Goal: Task Accomplishment & Management: Use online tool/utility

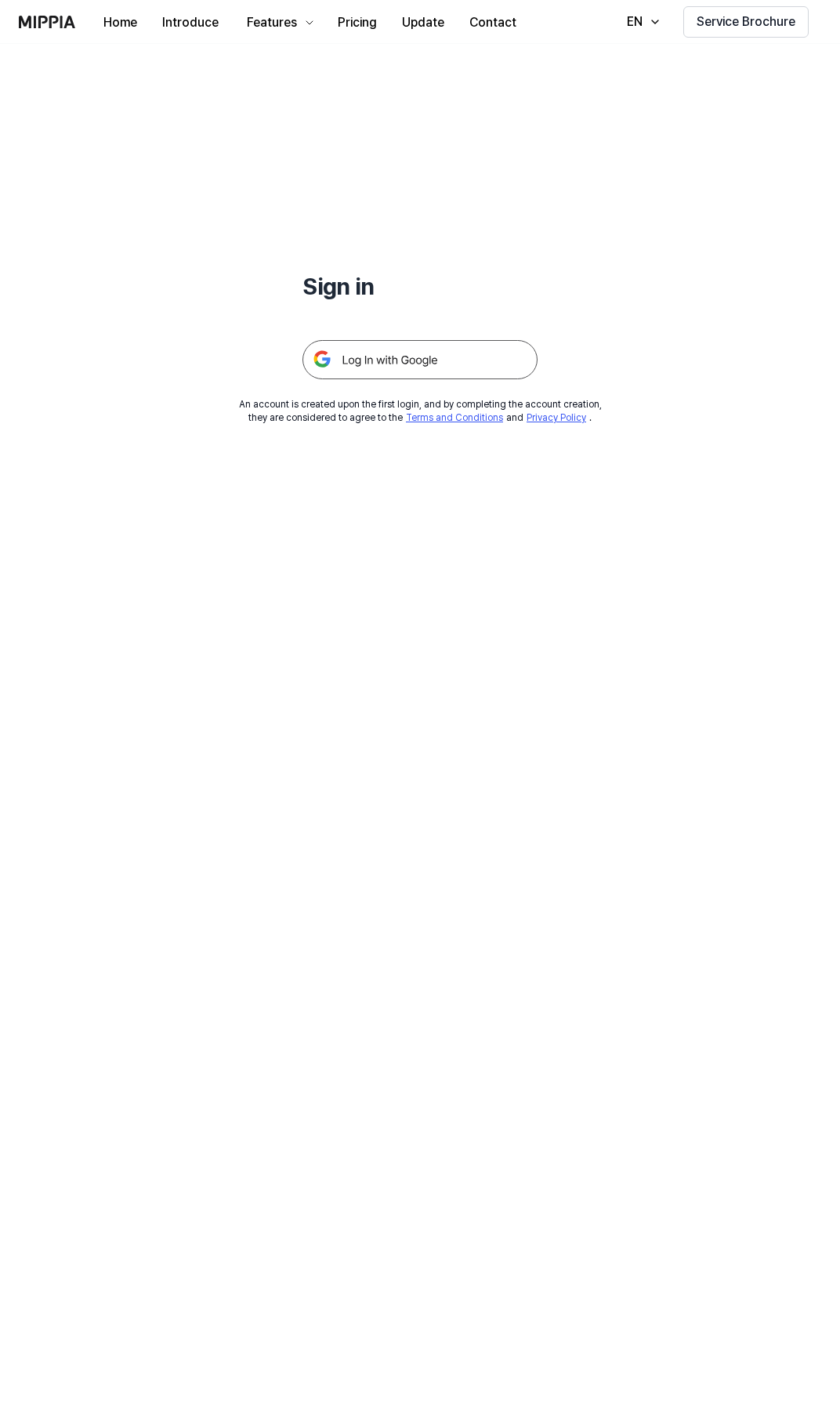
drag, startPoint x: 0, startPoint y: 0, endPoint x: 377, endPoint y: 365, distance: 524.7
click at [377, 365] on img at bounding box center [419, 360] width 235 height 40
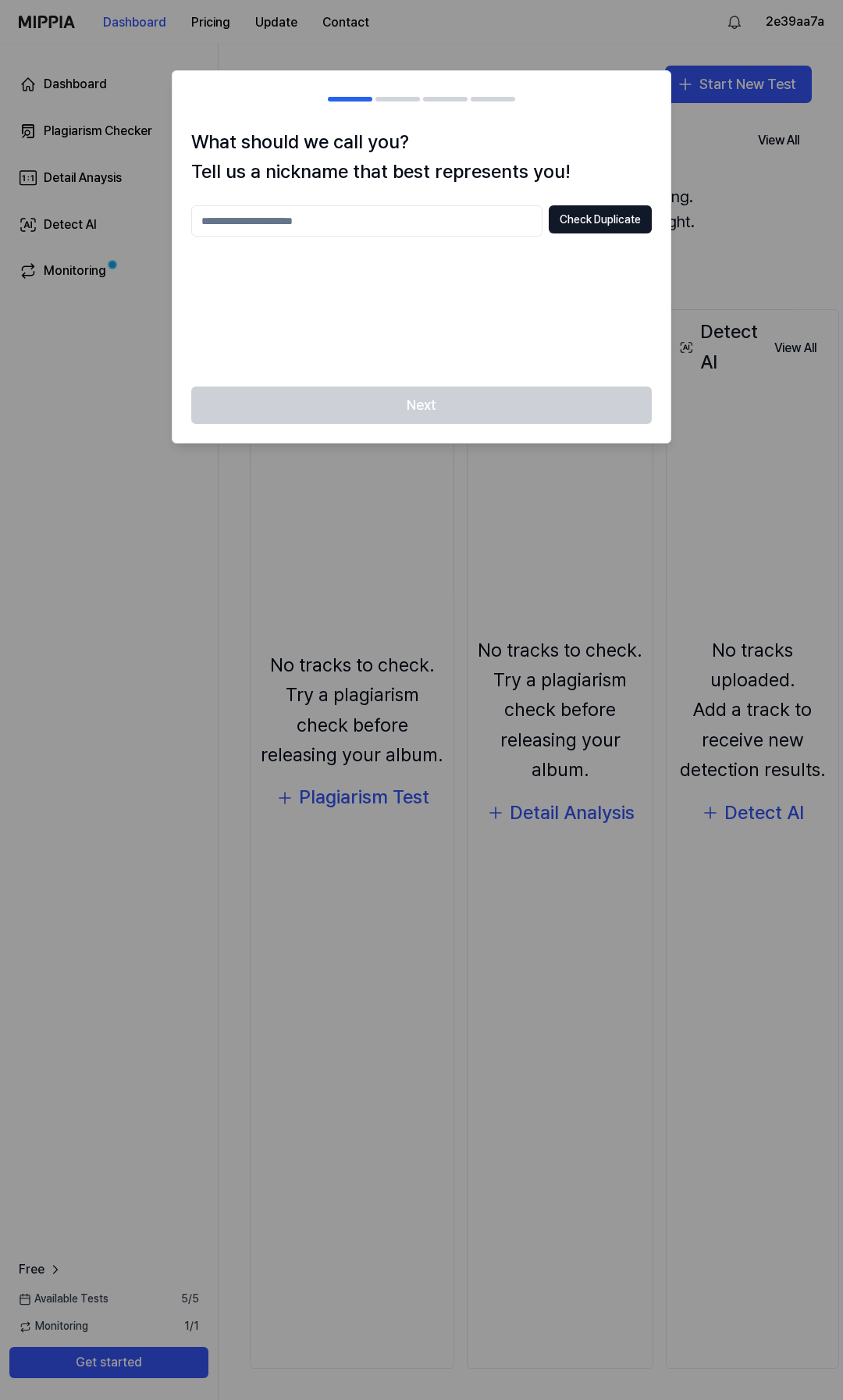
click at [283, 216] on input "text" at bounding box center [367, 220] width 352 height 31
type input "*"
type input "*********"
drag, startPoint x: 502, startPoint y: 387, endPoint x: 544, endPoint y: 311, distance: 86.8
click at [502, 389] on div "Next" at bounding box center [421, 415] width 498 height 57
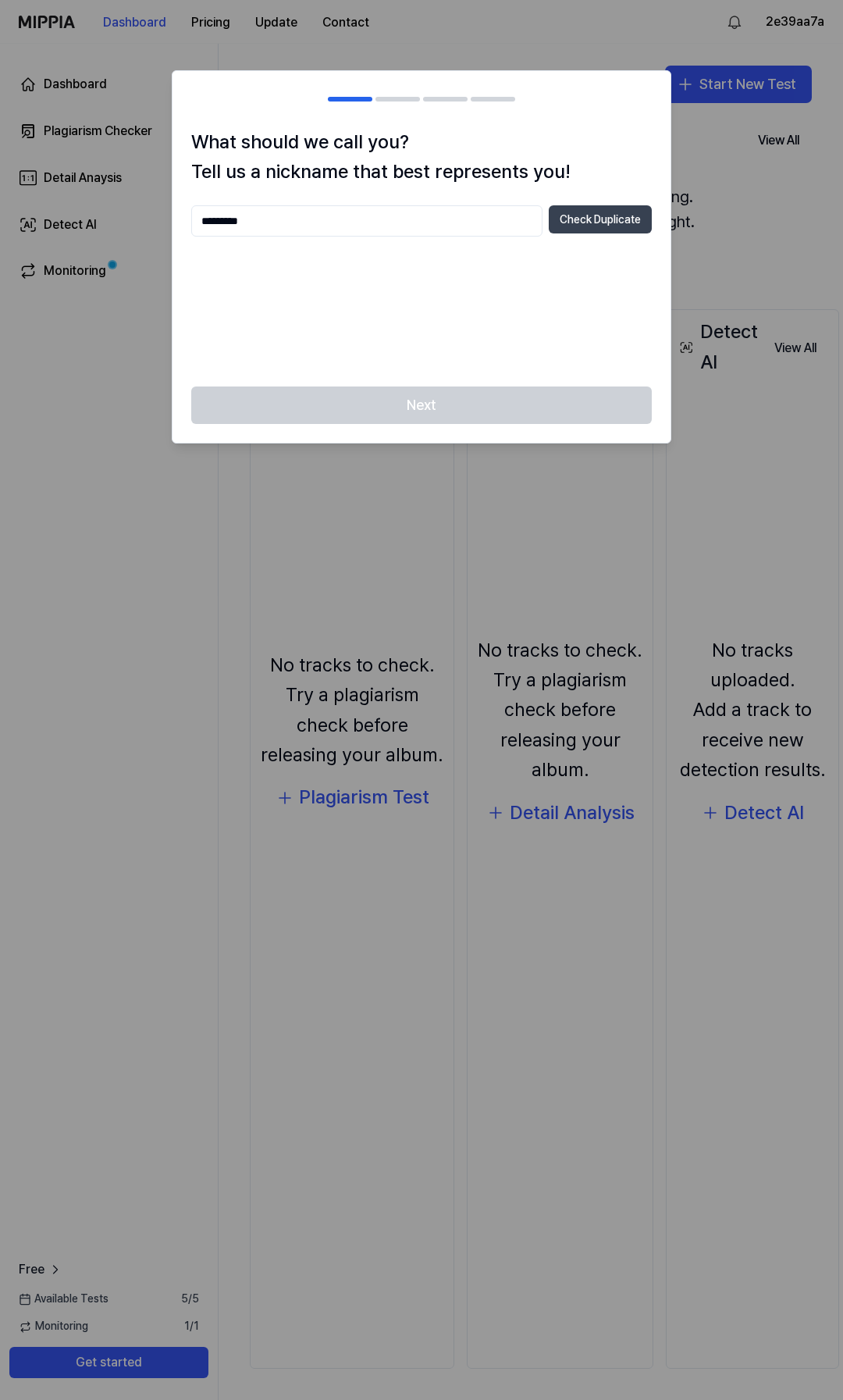
click at [613, 214] on button "Check Duplicate" at bounding box center [600, 219] width 103 height 28
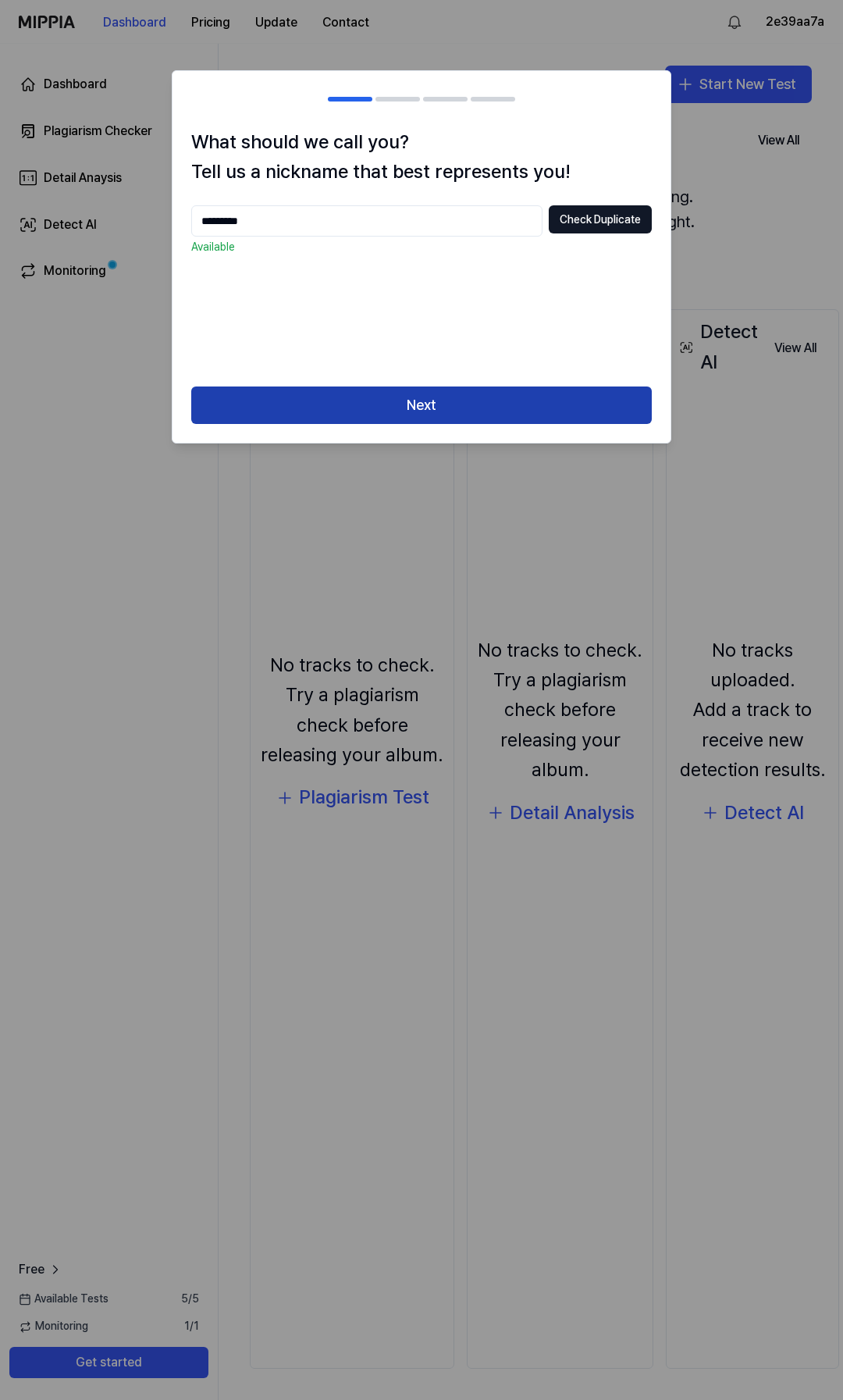
drag, startPoint x: 343, startPoint y: 399, endPoint x: 370, endPoint y: 478, distance: 83.5
click at [343, 399] on button "Next" at bounding box center [421, 406] width 461 height 38
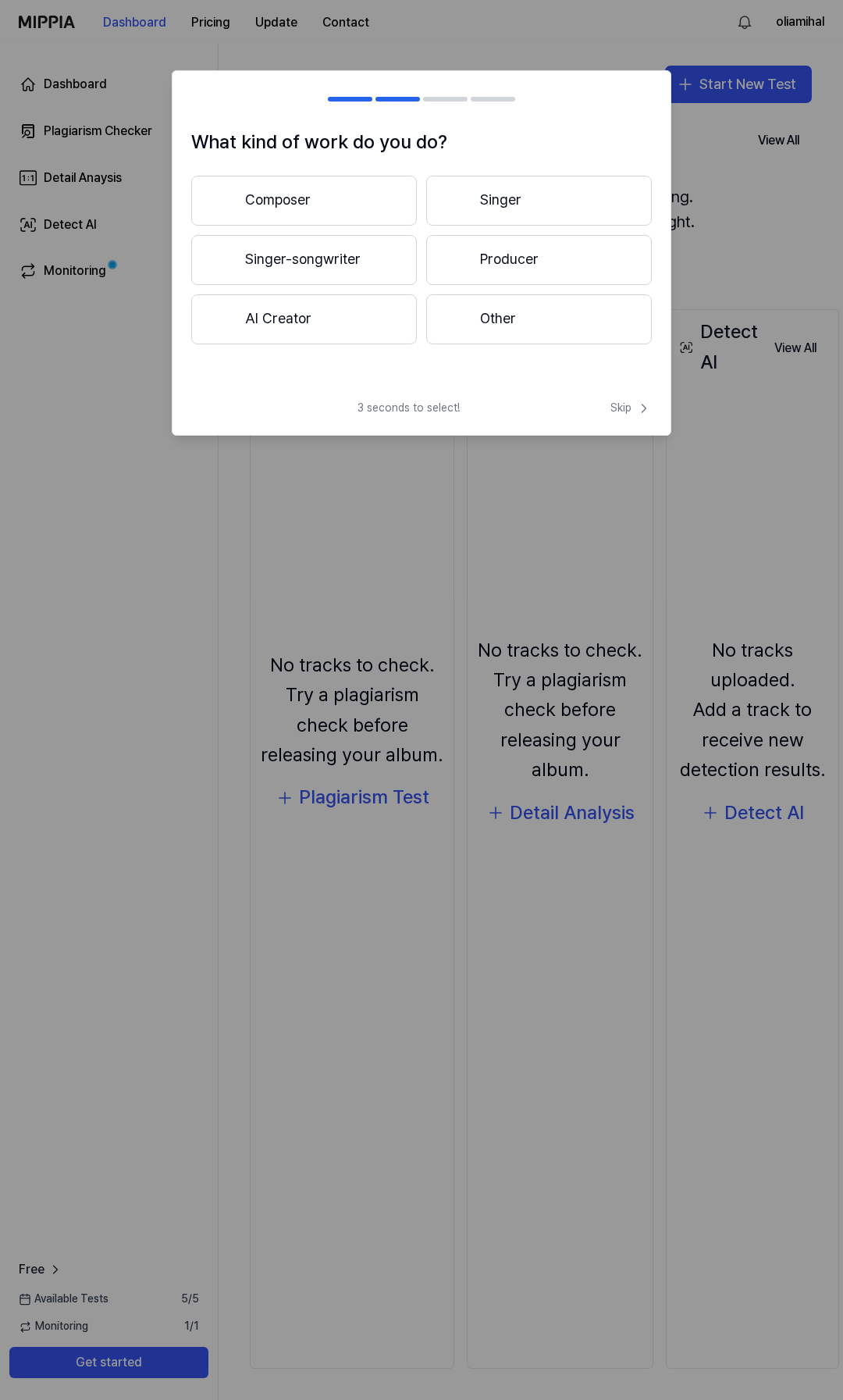
drag, startPoint x: 309, startPoint y: 256, endPoint x: 465, endPoint y: 511, distance: 298.9
click at [309, 256] on button "Singer-songwriter" at bounding box center [304, 260] width 226 height 50
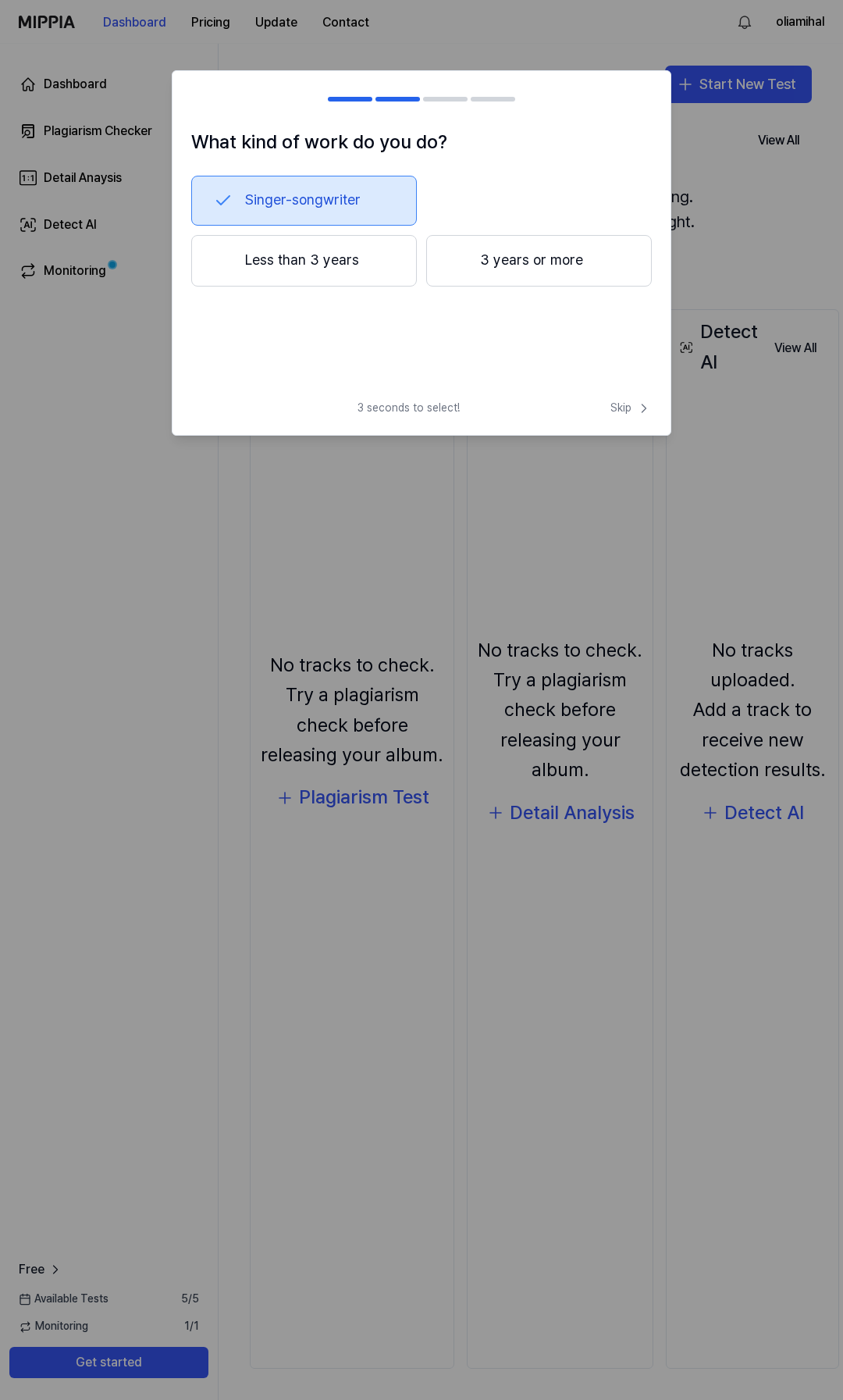
click at [303, 268] on button "Less than 3 years" at bounding box center [304, 261] width 226 height 51
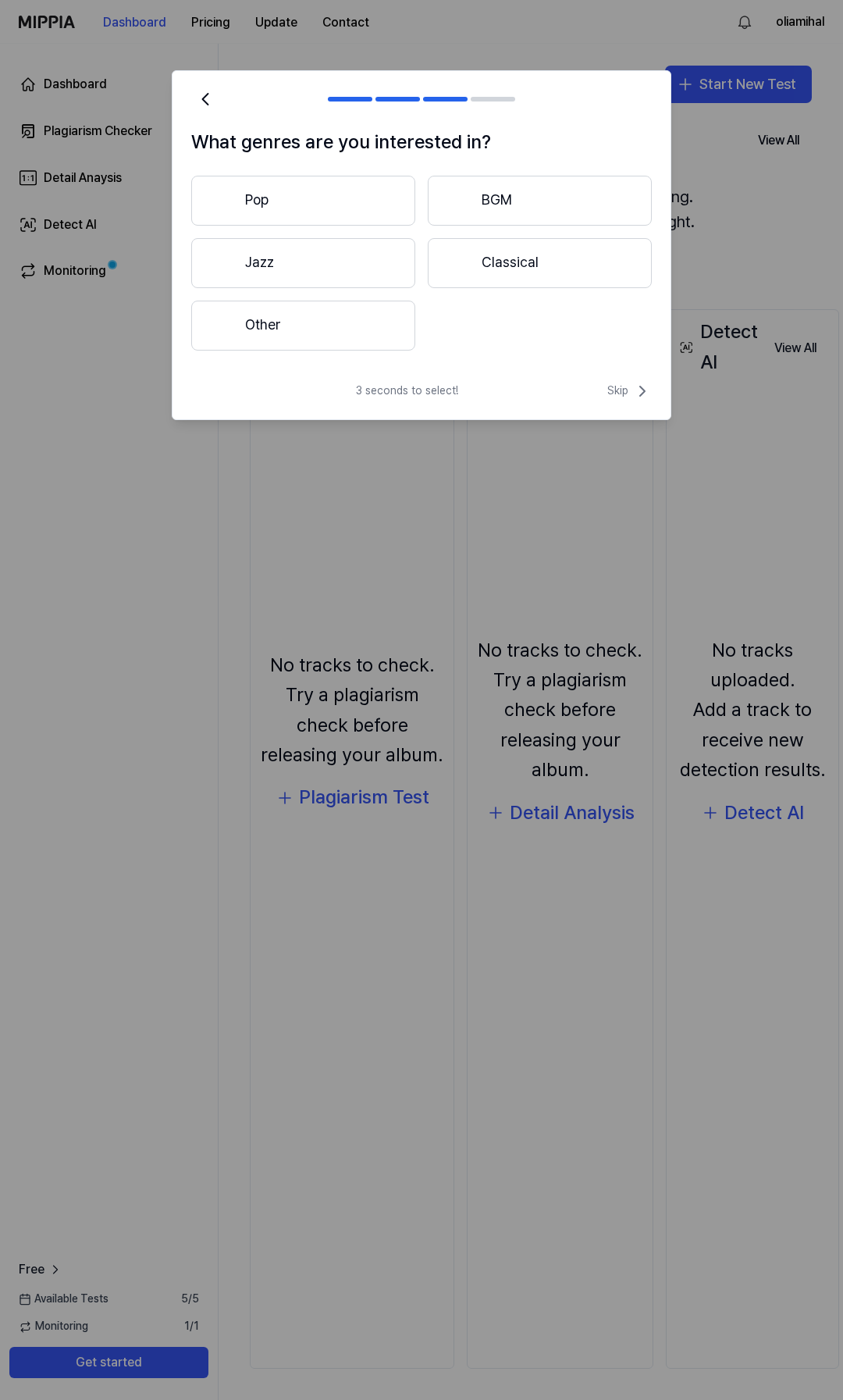
click at [255, 202] on button "Pop" at bounding box center [303, 201] width 224 height 50
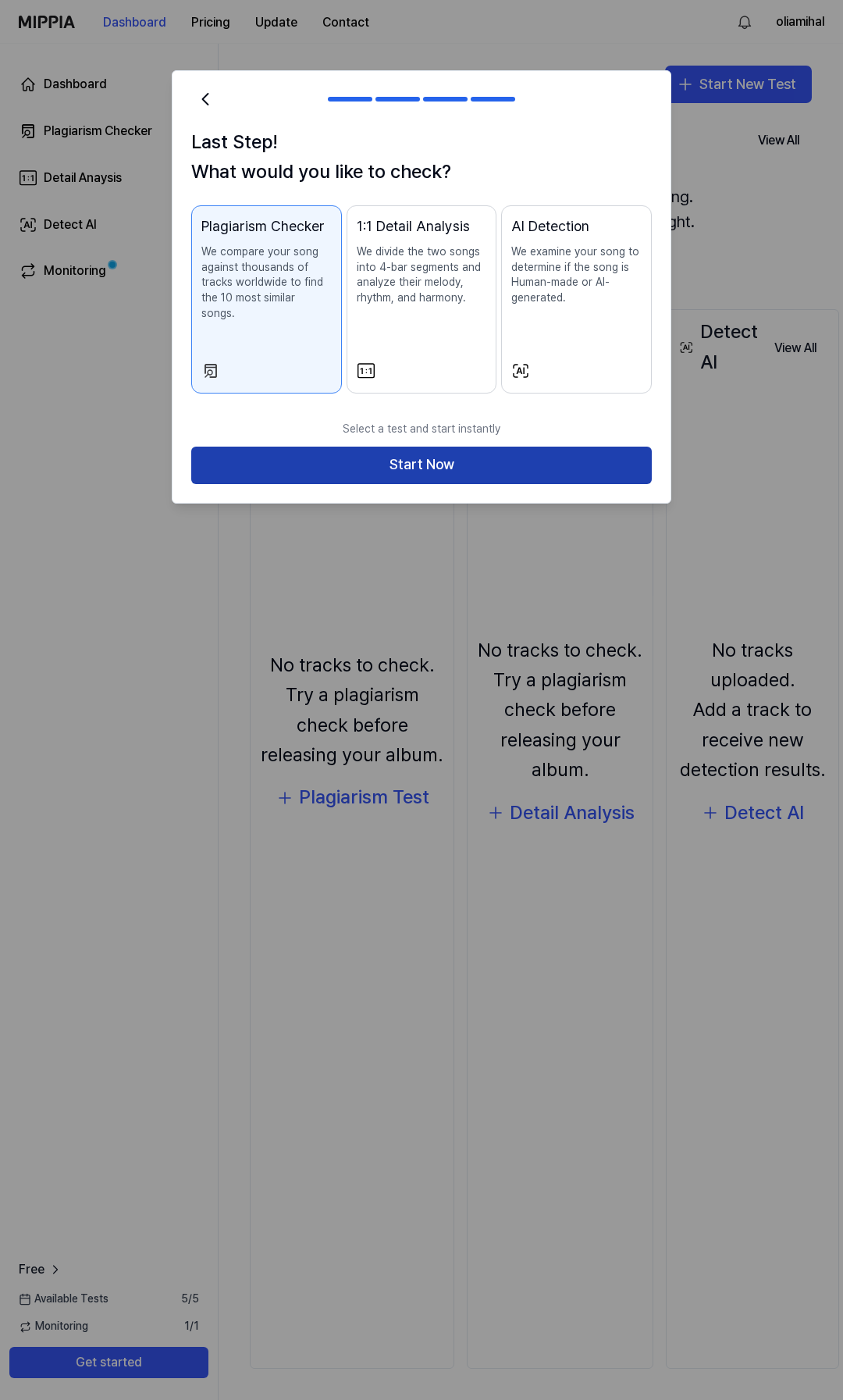
click at [419, 447] on button "Start Now" at bounding box center [421, 466] width 461 height 38
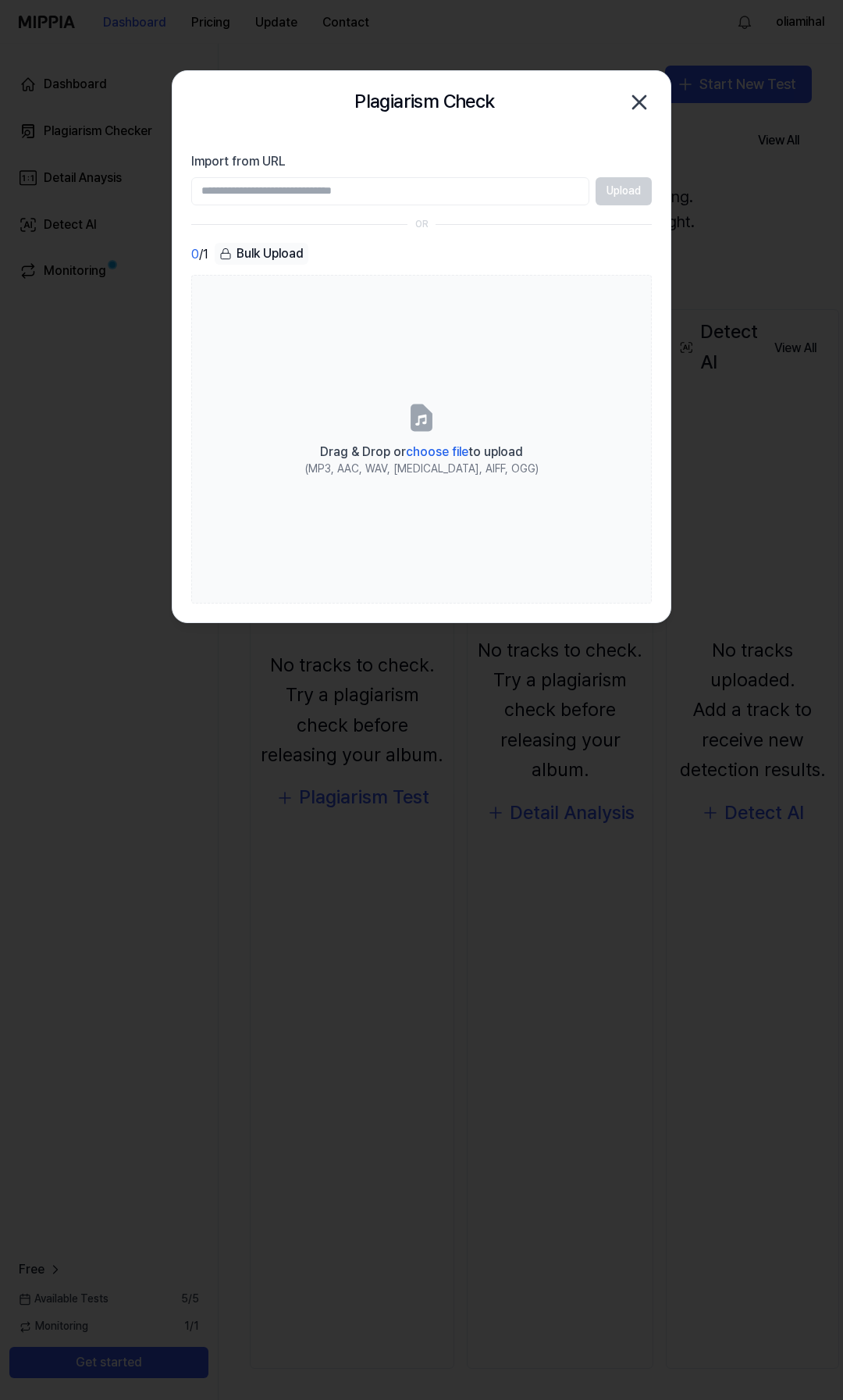
click at [219, 184] on input "Import from URL" at bounding box center [390, 191] width 398 height 28
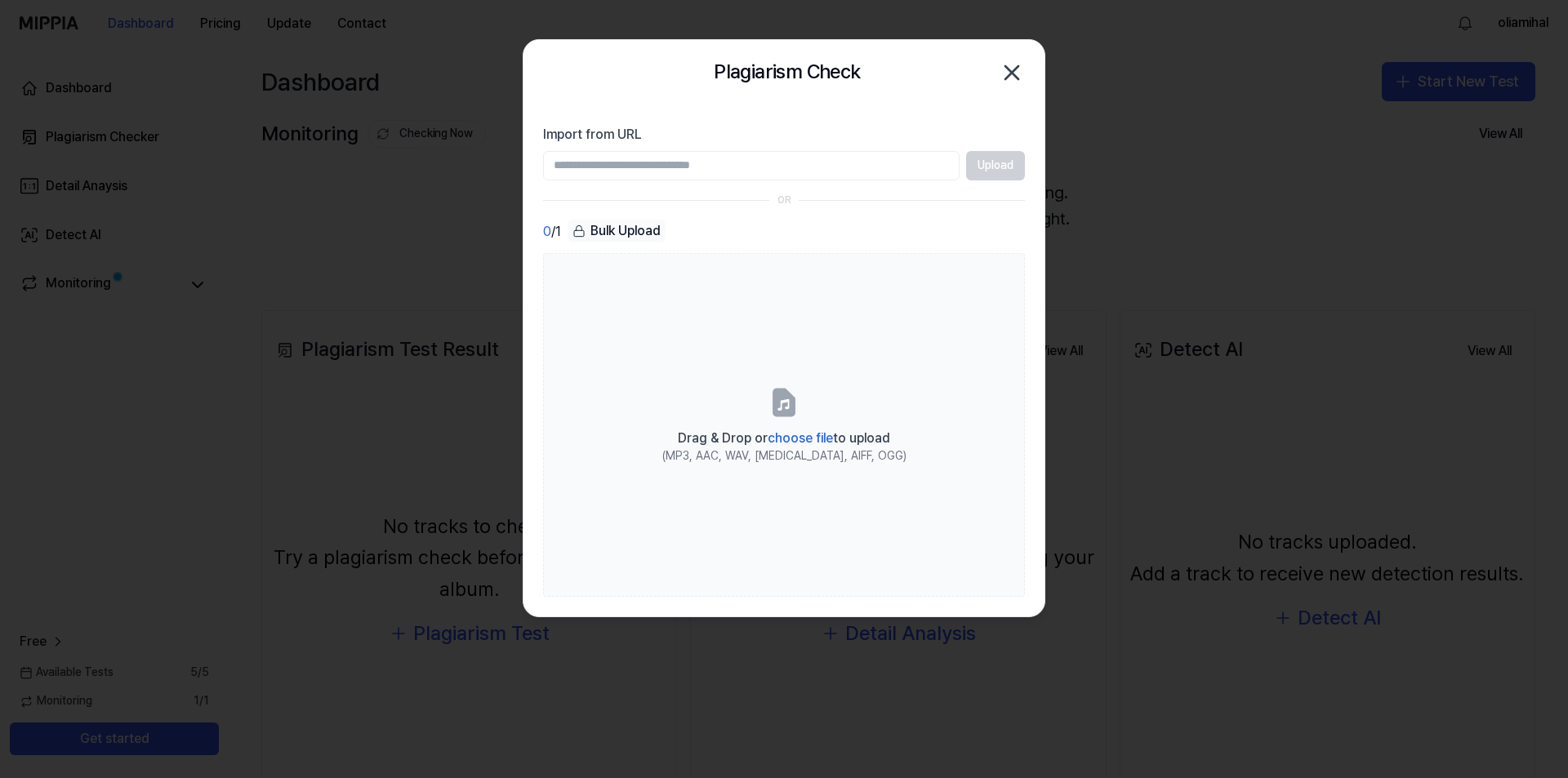
click at [597, 168] on input "Import from URL" at bounding box center [751, 165] width 416 height 30
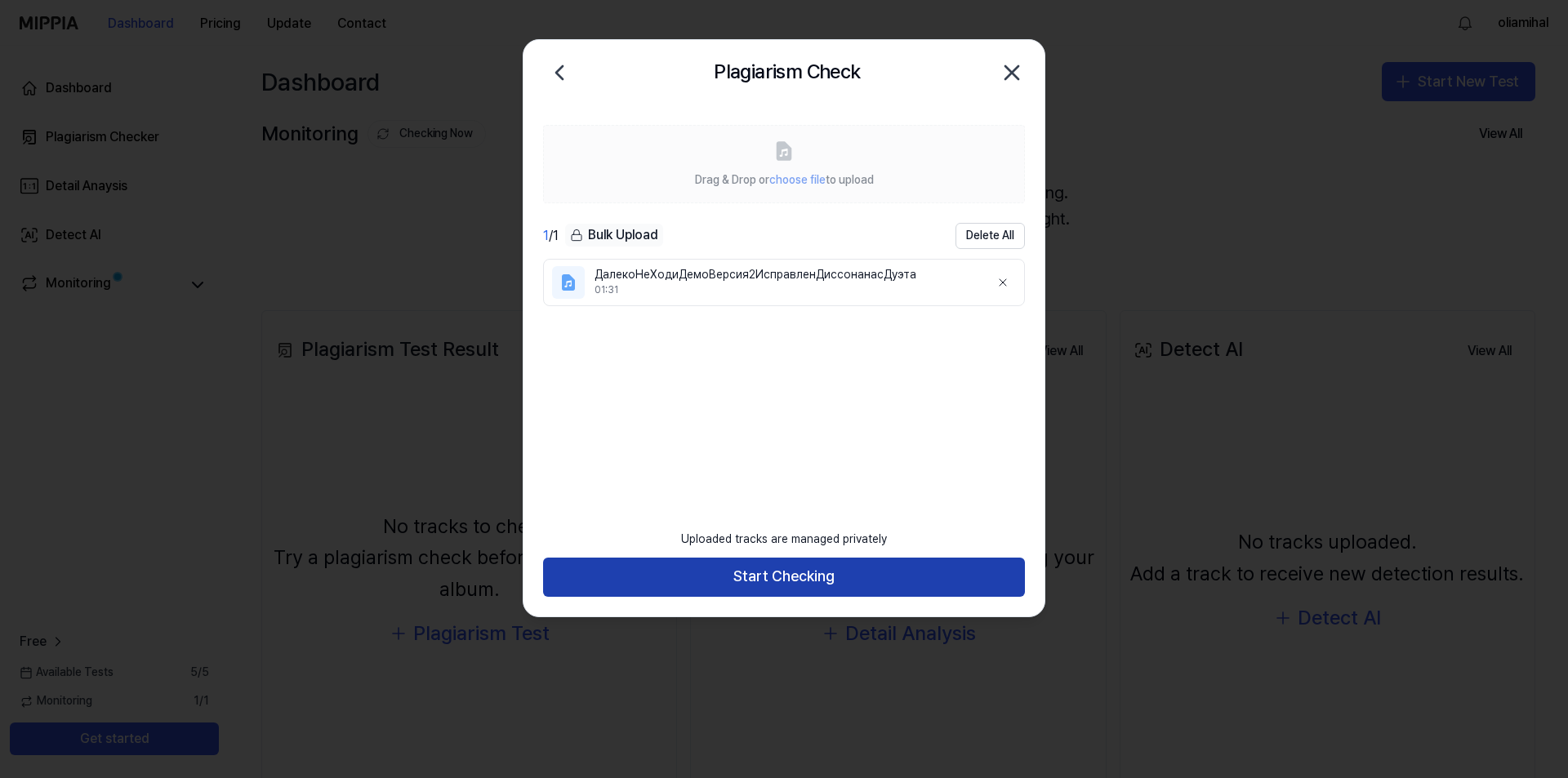
click at [790, 585] on button "Start Checking" at bounding box center [783, 578] width 482 height 39
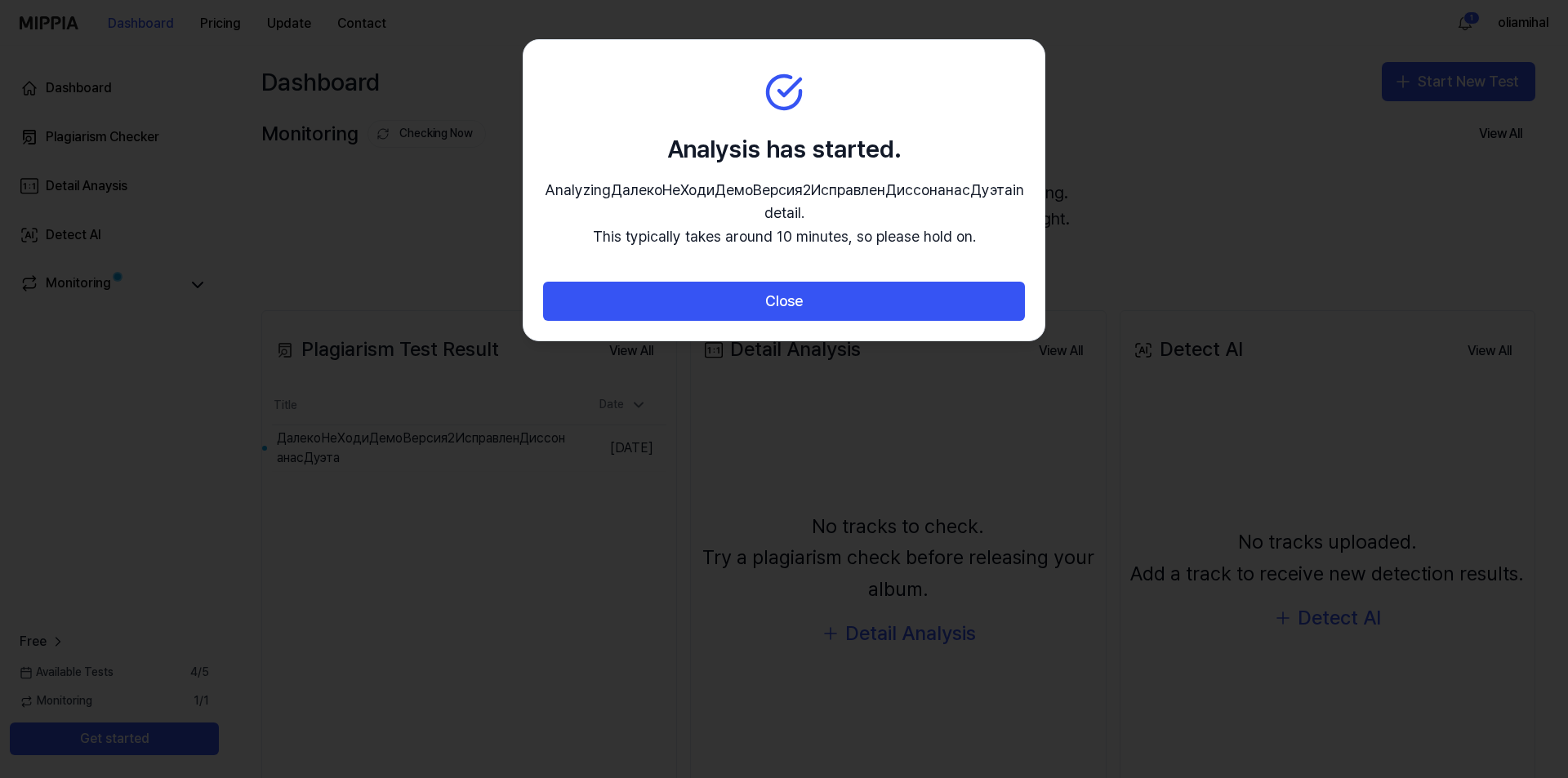
click at [714, 197] on p "Analyzing ДалекоНеХодиДемоВерсия2ИсправленДиссонанасДуэта in detail. This typic…" at bounding box center [783, 214] width 482 height 70
click at [801, 223] on p "Analyzing ДалекоНеХодиДемоВерсия2ИсправленДиссонанасДуэта in detail. This typic…" at bounding box center [783, 214] width 482 height 70
drag, startPoint x: 801, startPoint y: 223, endPoint x: 765, endPoint y: 189, distance: 49.5
click at [801, 223] on p "Analyzing ДалекоНеХодиДемоВерсия2ИсправленДиссонанасДуэта in detail. This typic…" at bounding box center [783, 214] width 482 height 70
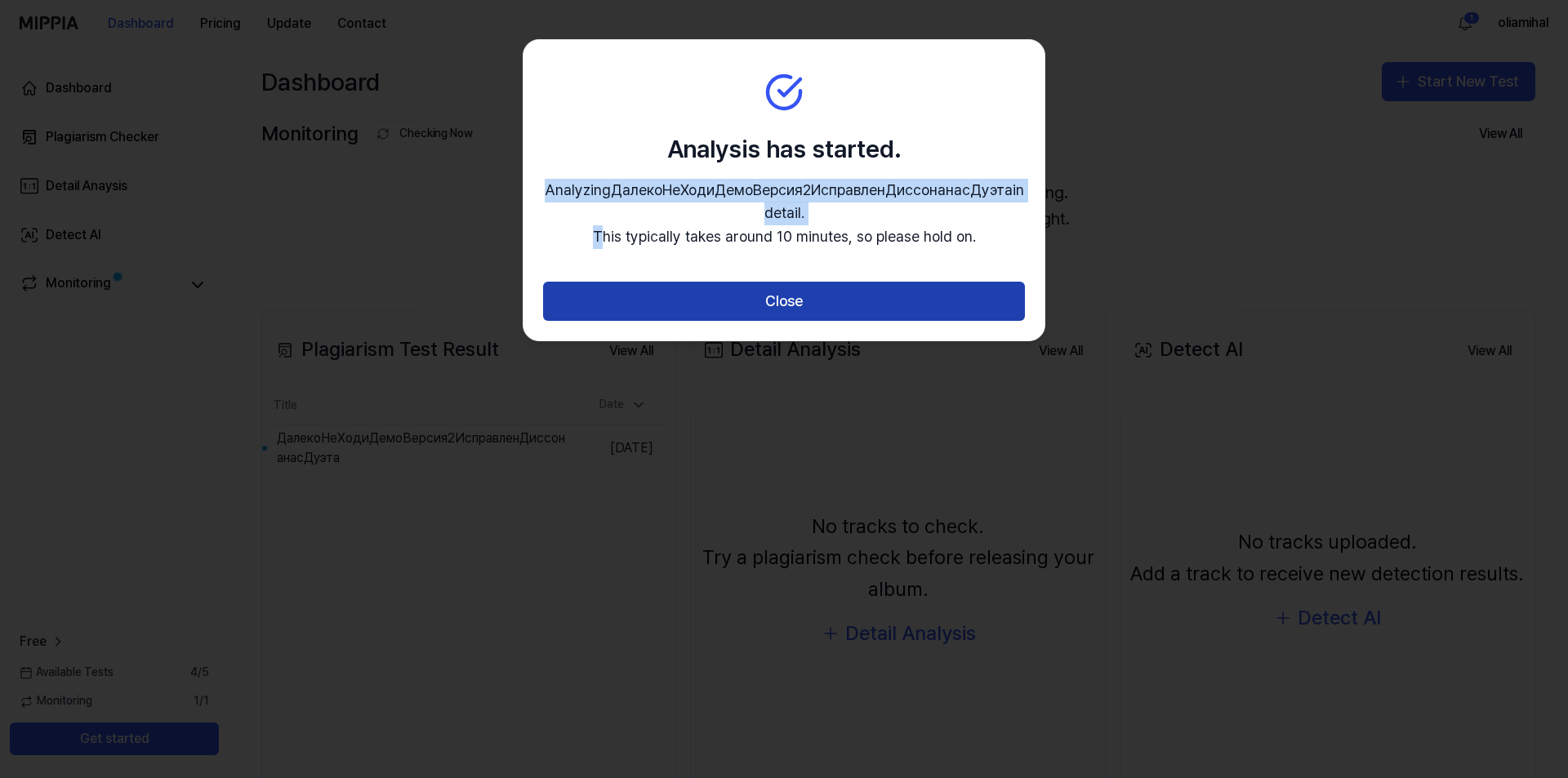
click at [765, 289] on button "Close" at bounding box center [783, 302] width 482 height 39
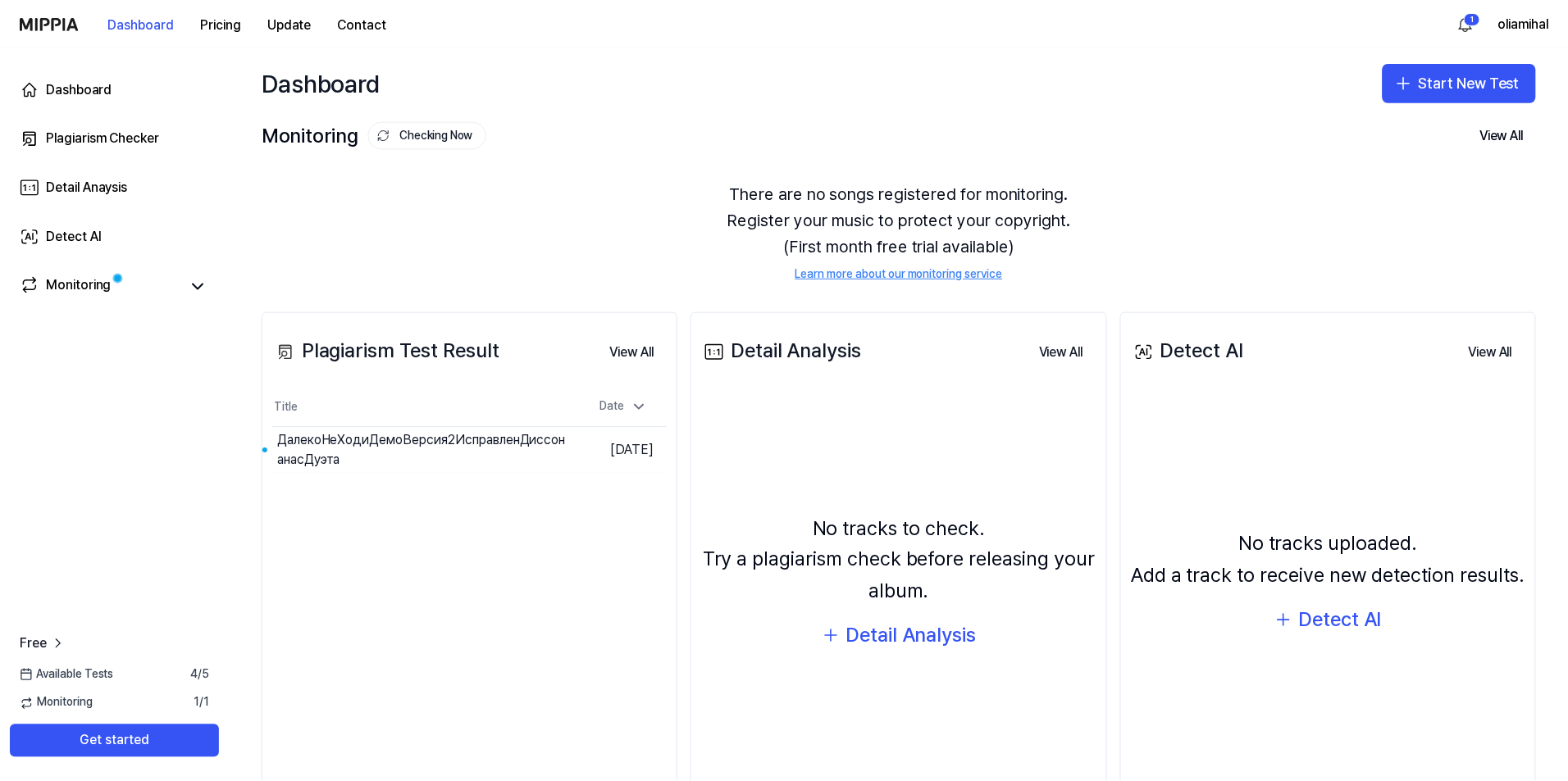
scroll to position [83, 0]
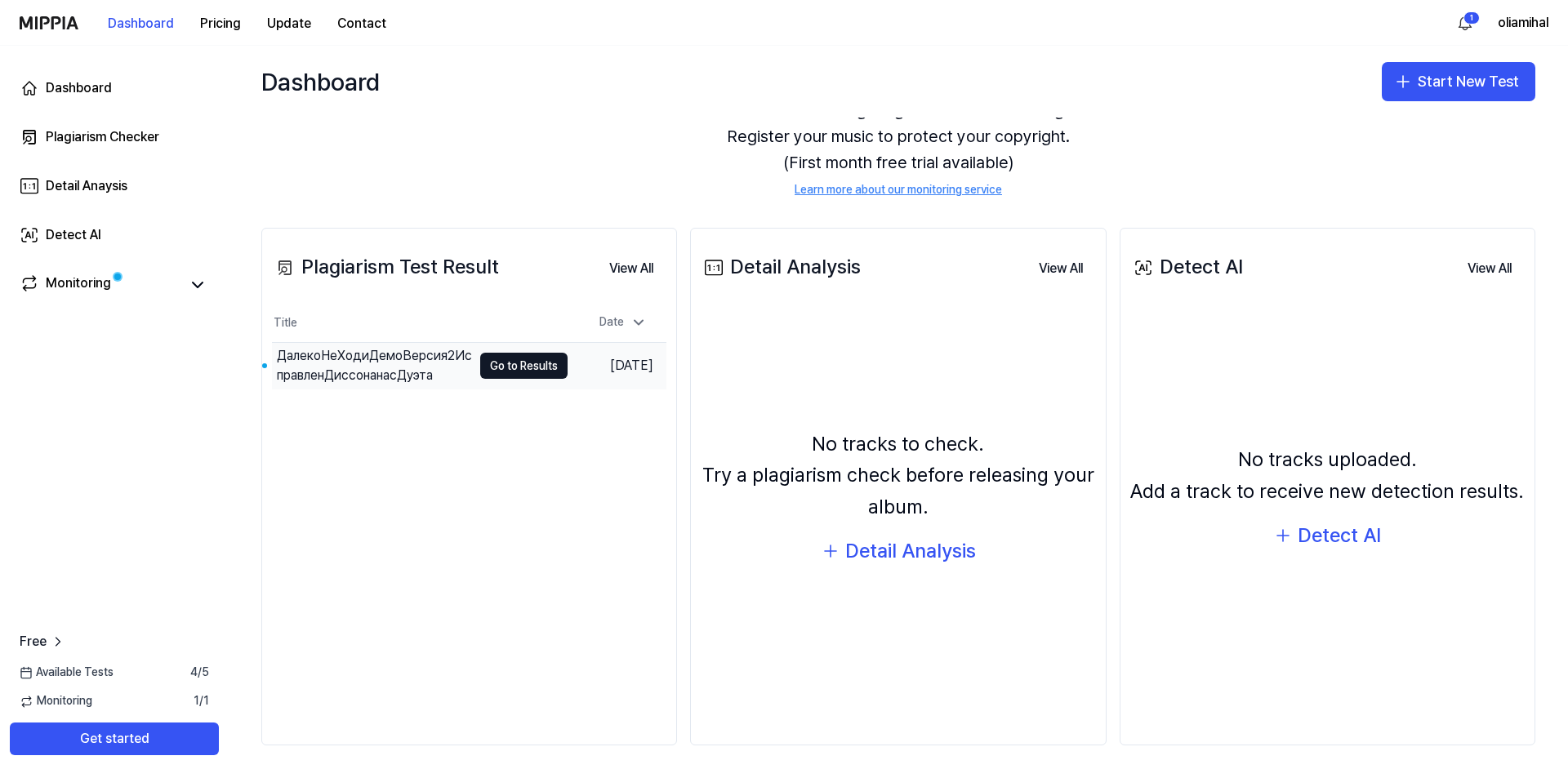
click at [425, 368] on div "ДалекоНеХодиДемоВерсия2ИсправленДиссонанасДуэта" at bounding box center [375, 366] width 196 height 39
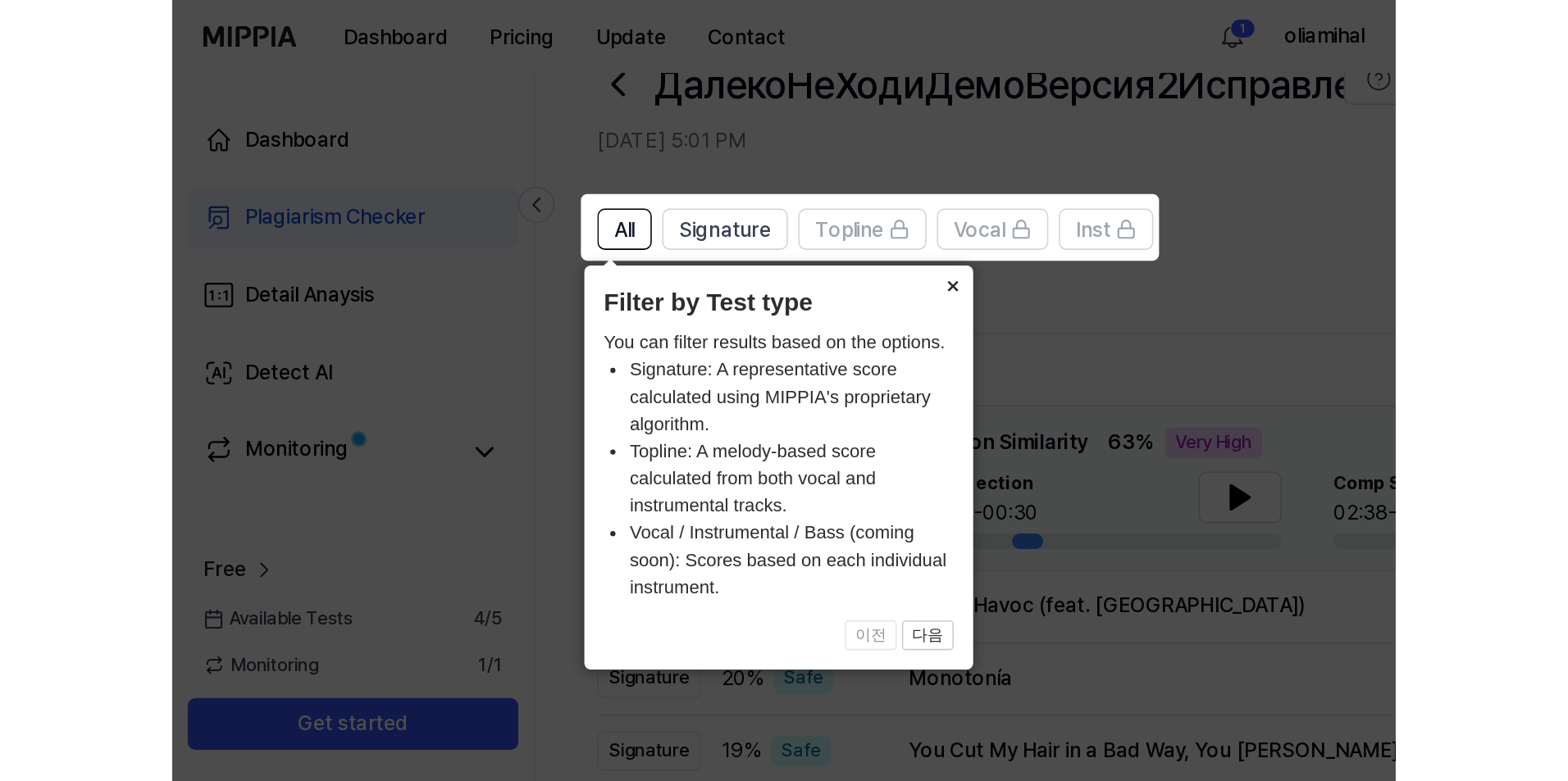
scroll to position [6, 0]
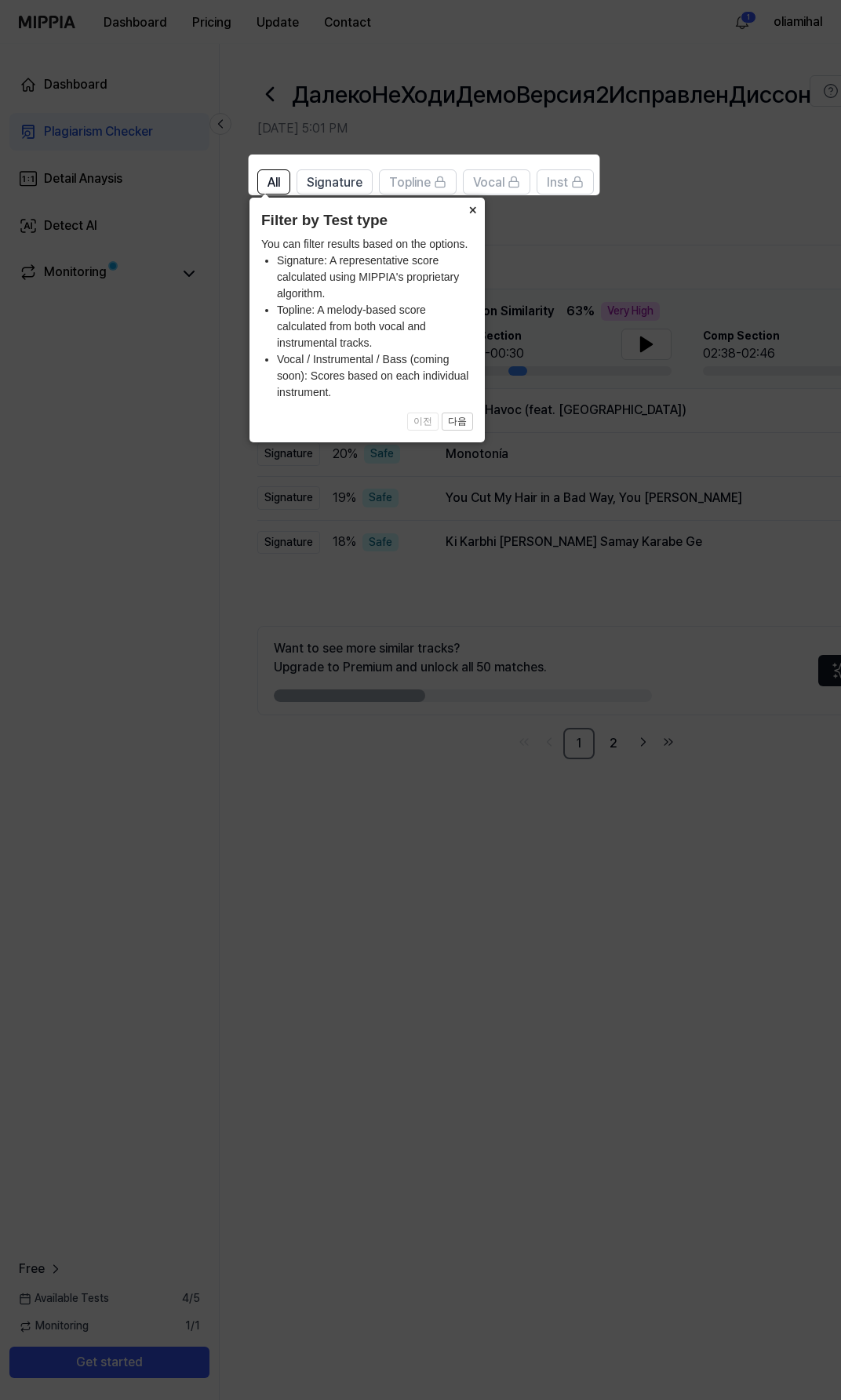
click at [415, 1002] on icon at bounding box center [421, 700] width 843 height 1400
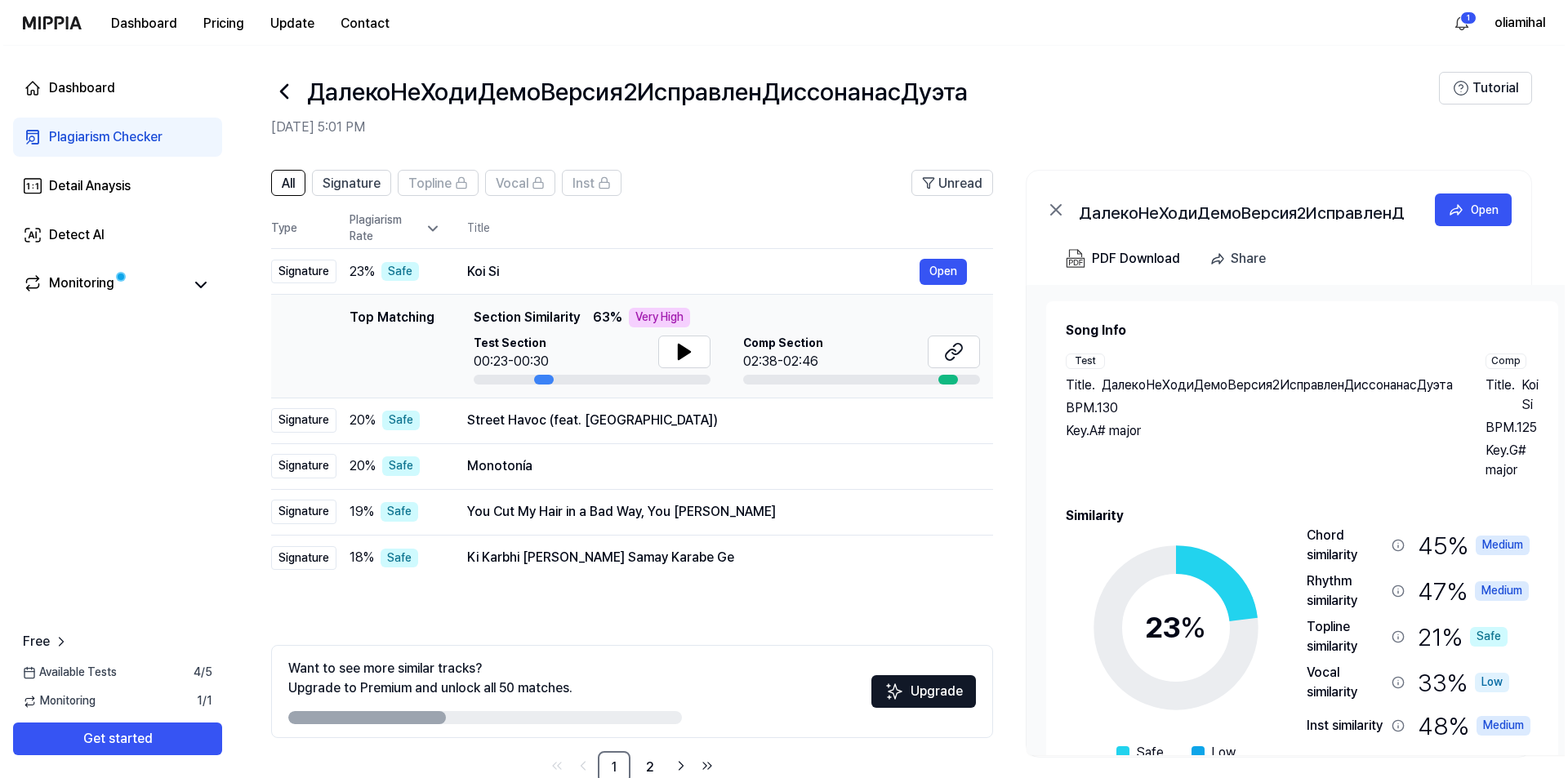
scroll to position [0, 0]
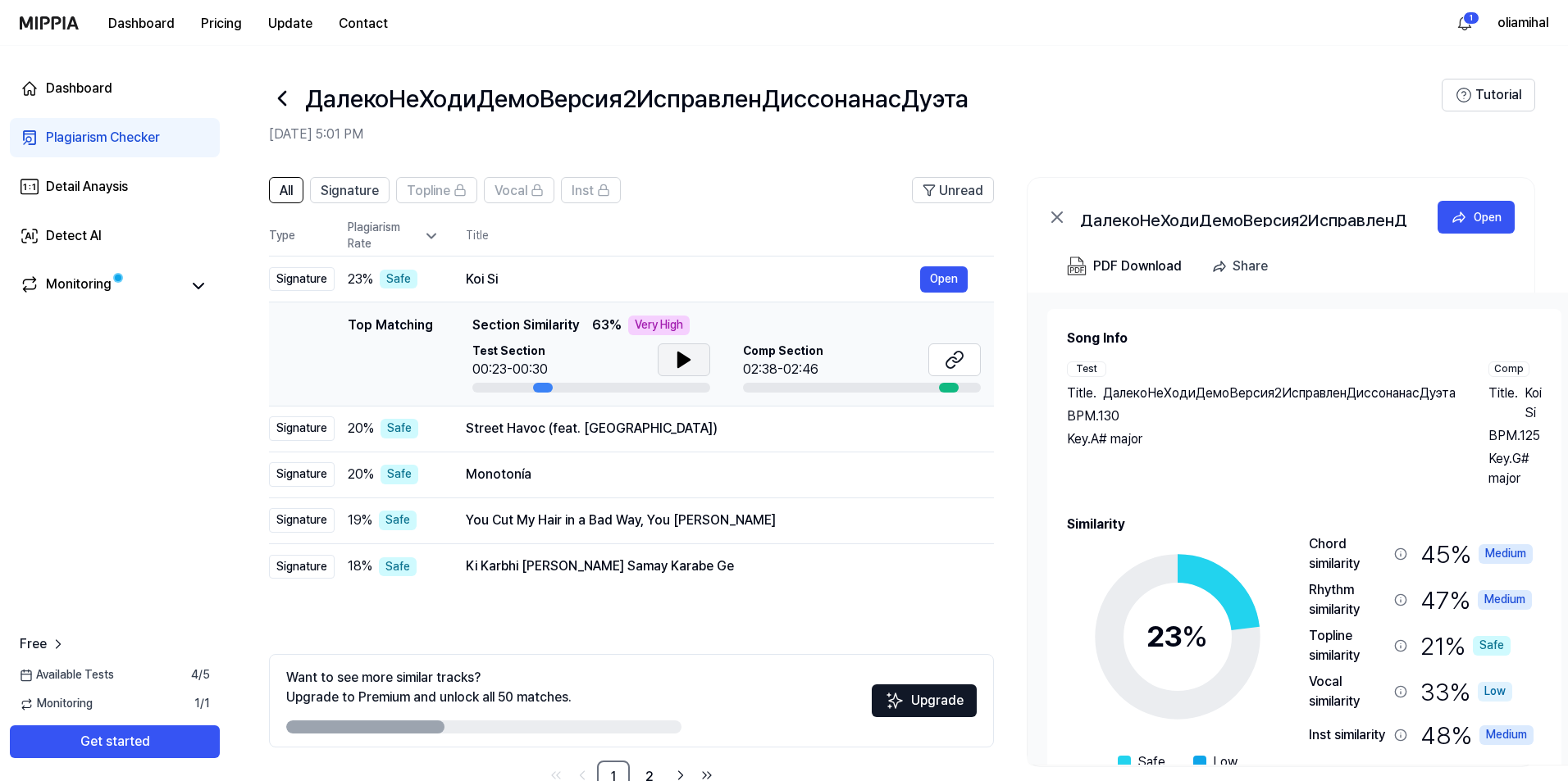
click at [679, 367] on icon at bounding box center [684, 359] width 12 height 14
click at [688, 355] on icon at bounding box center [688, 359] width 4 height 14
click at [764, 348] on span "Comp Section" at bounding box center [783, 351] width 80 height 16
click at [763, 383] on div at bounding box center [862, 387] width 238 height 10
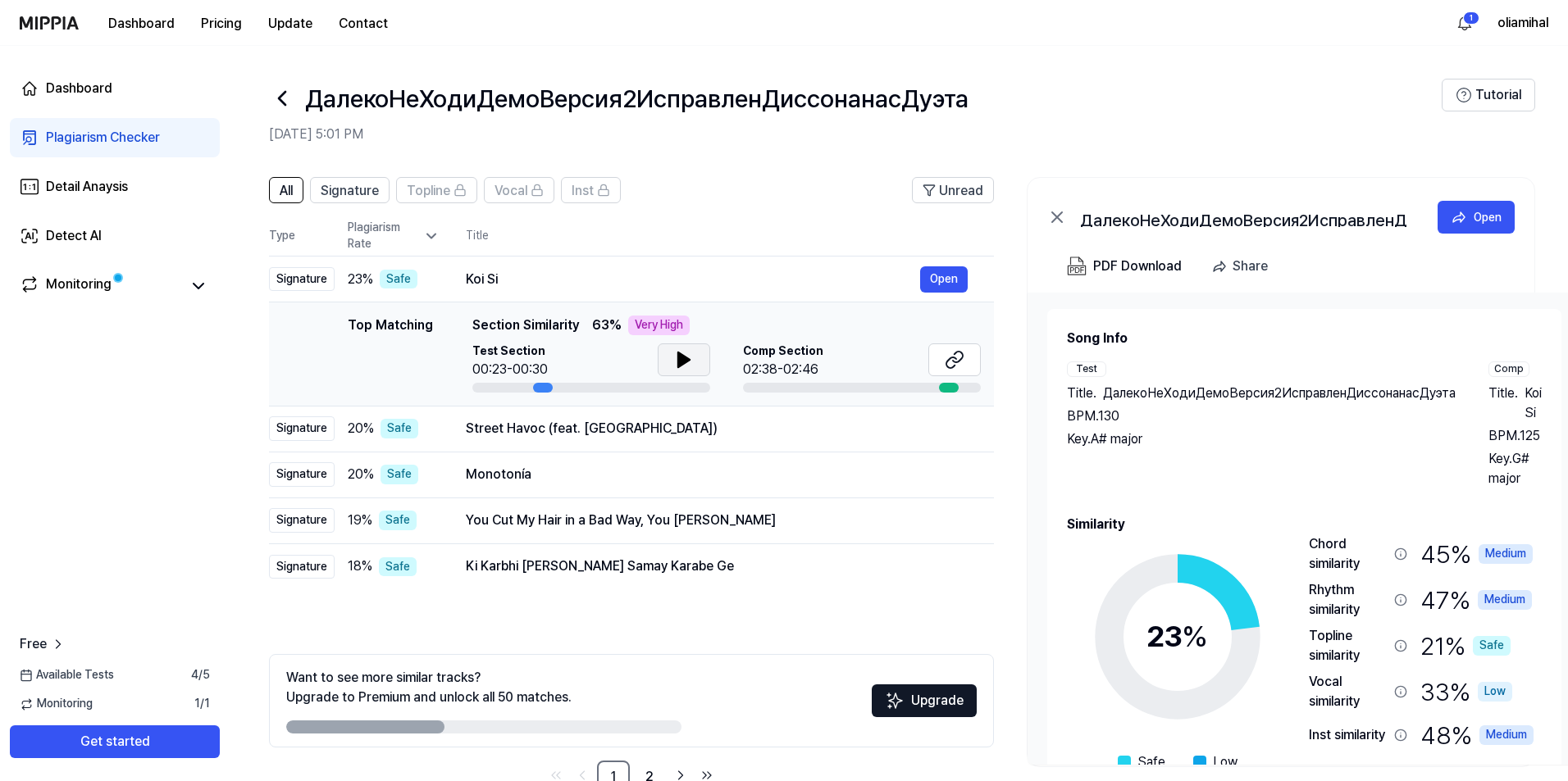
click at [764, 388] on div at bounding box center [862, 387] width 238 height 10
drag, startPoint x: 764, startPoint y: 388, endPoint x: 682, endPoint y: 400, distance: 82.9
click at [764, 388] on div at bounding box center [862, 387] width 238 height 10
click at [885, 275] on button "Open" at bounding box center [944, 279] width 48 height 26
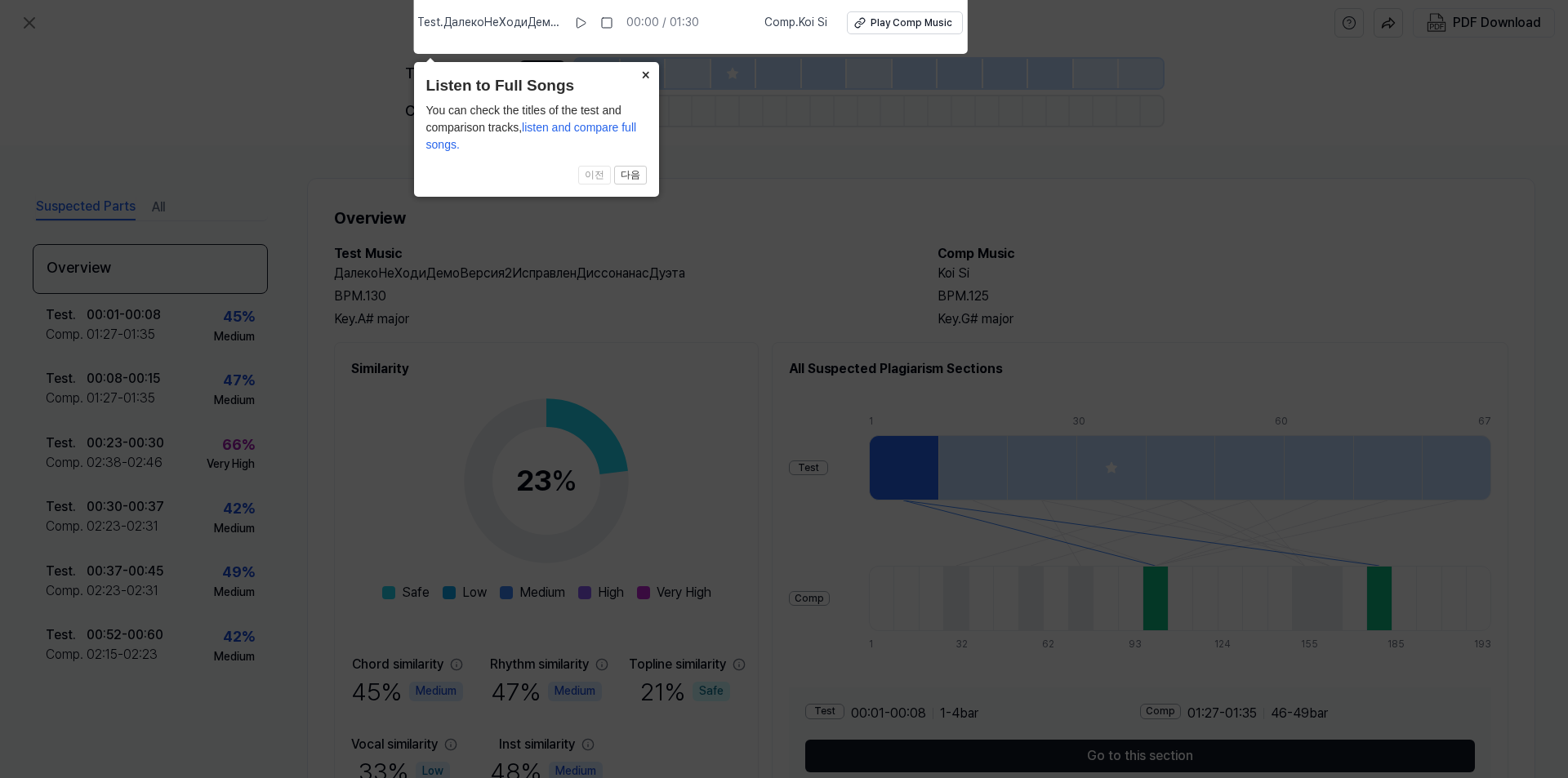
click at [650, 70] on button "×" at bounding box center [645, 73] width 26 height 22
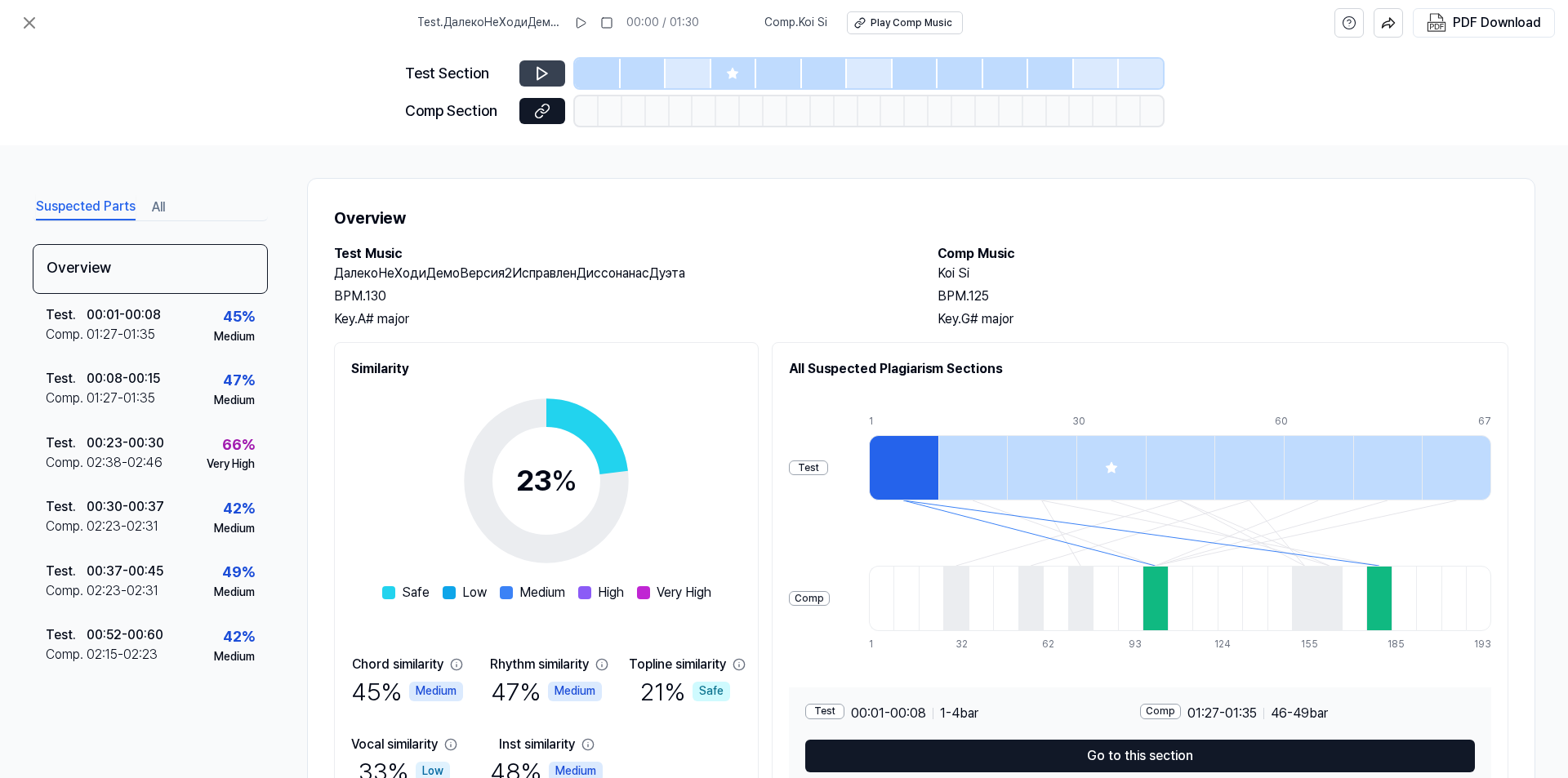
click at [525, 71] on button at bounding box center [542, 73] width 46 height 26
click at [538, 65] on button at bounding box center [542, 73] width 46 height 26
click at [560, 78] on button at bounding box center [542, 73] width 46 height 26
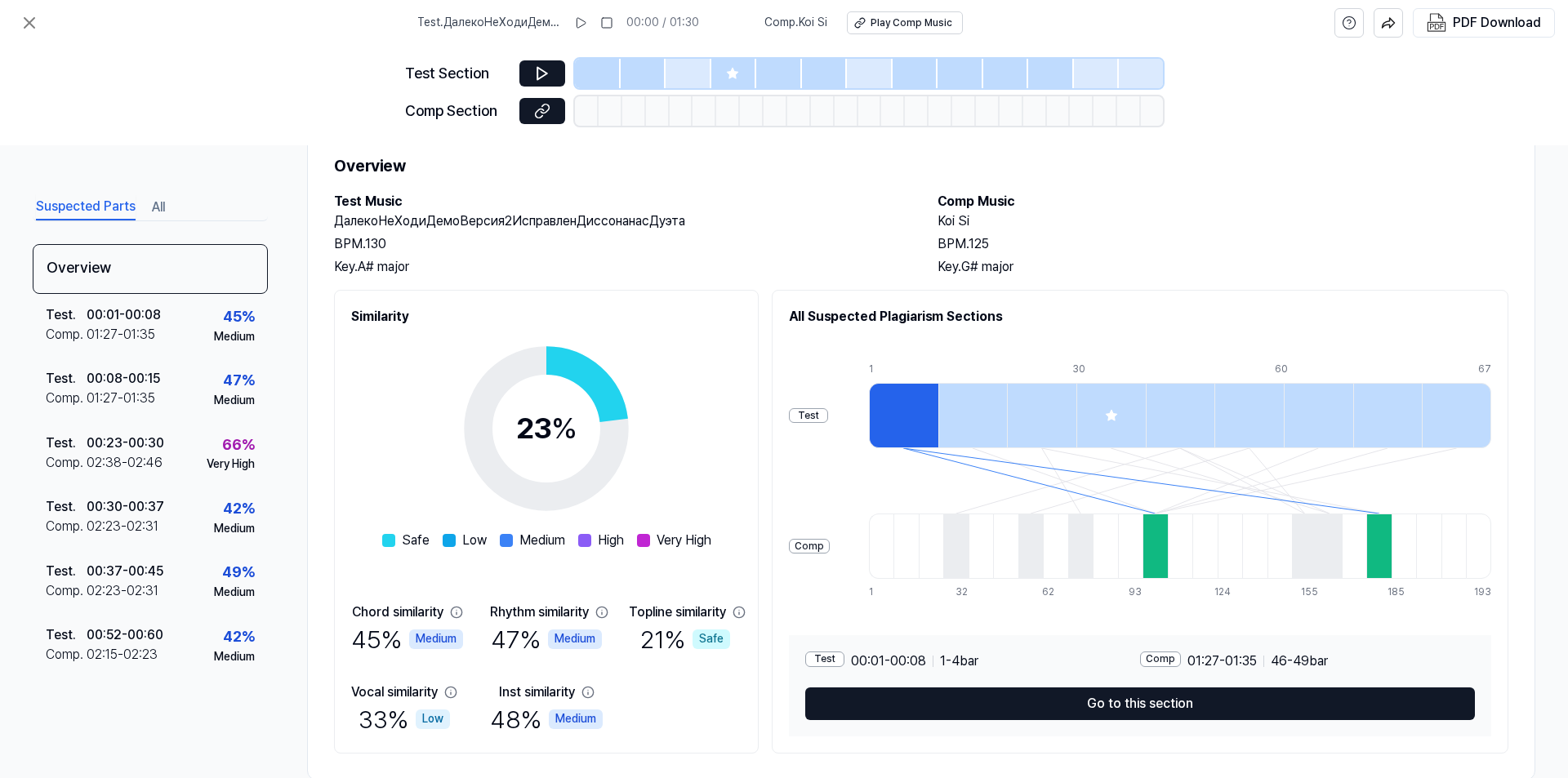
scroll to position [87, 0]
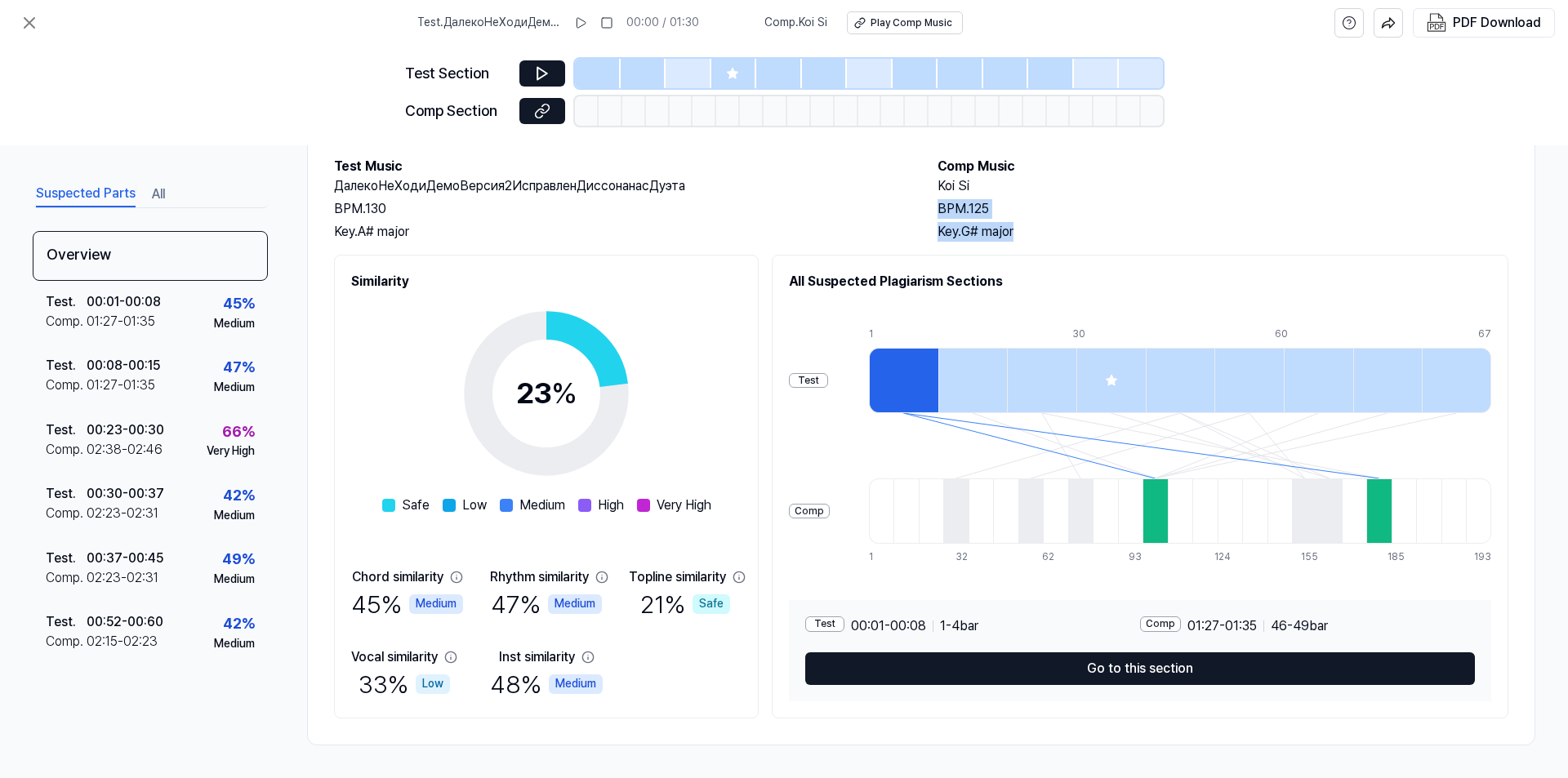
drag, startPoint x: 1029, startPoint y: 232, endPoint x: 920, endPoint y: 214, distance: 110.5
click at [881, 214] on div "Test Music ДалекоНеХодиДемоВерсия2ИсправленДиссонанасДуэта BPM. 130 Key. A# maj…" at bounding box center [920, 199] width 1174 height 85
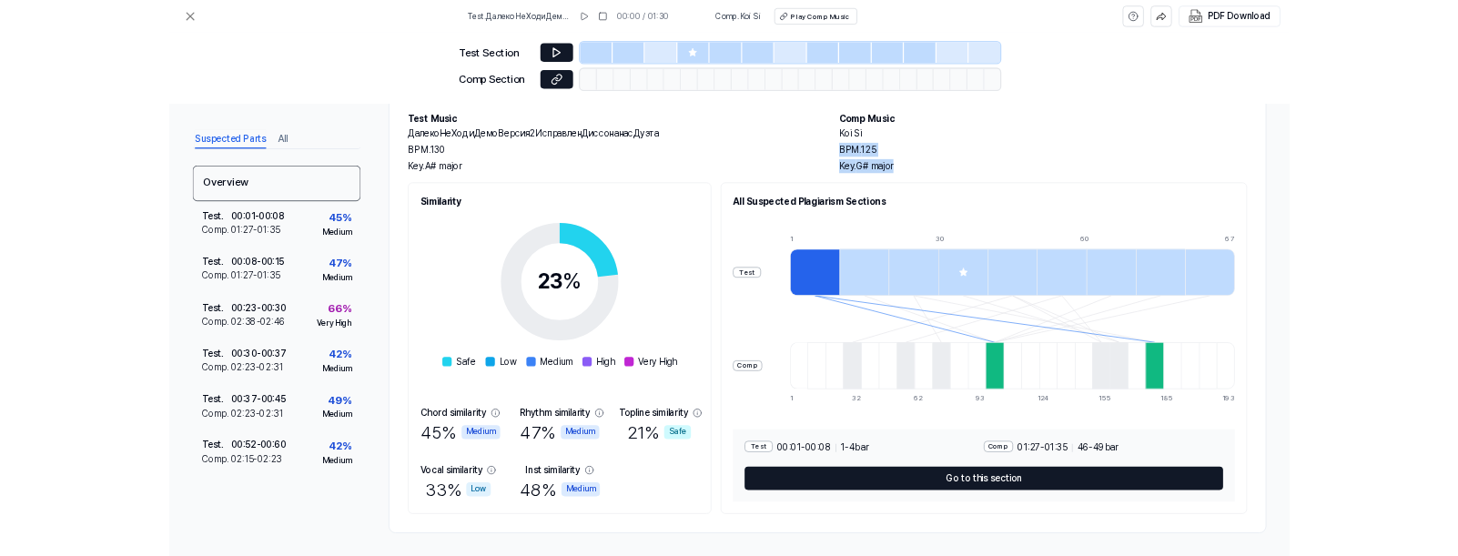
scroll to position [0, 0]
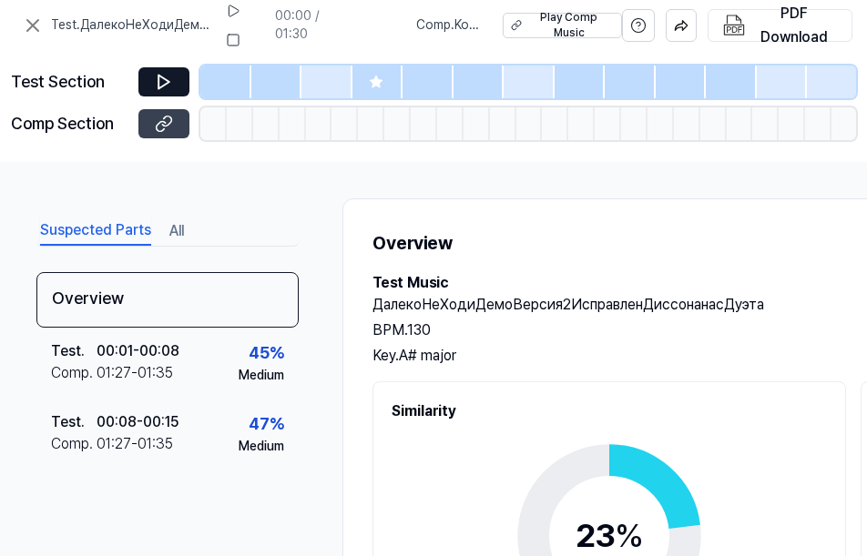
click at [169, 131] on icon at bounding box center [164, 124] width 18 height 18
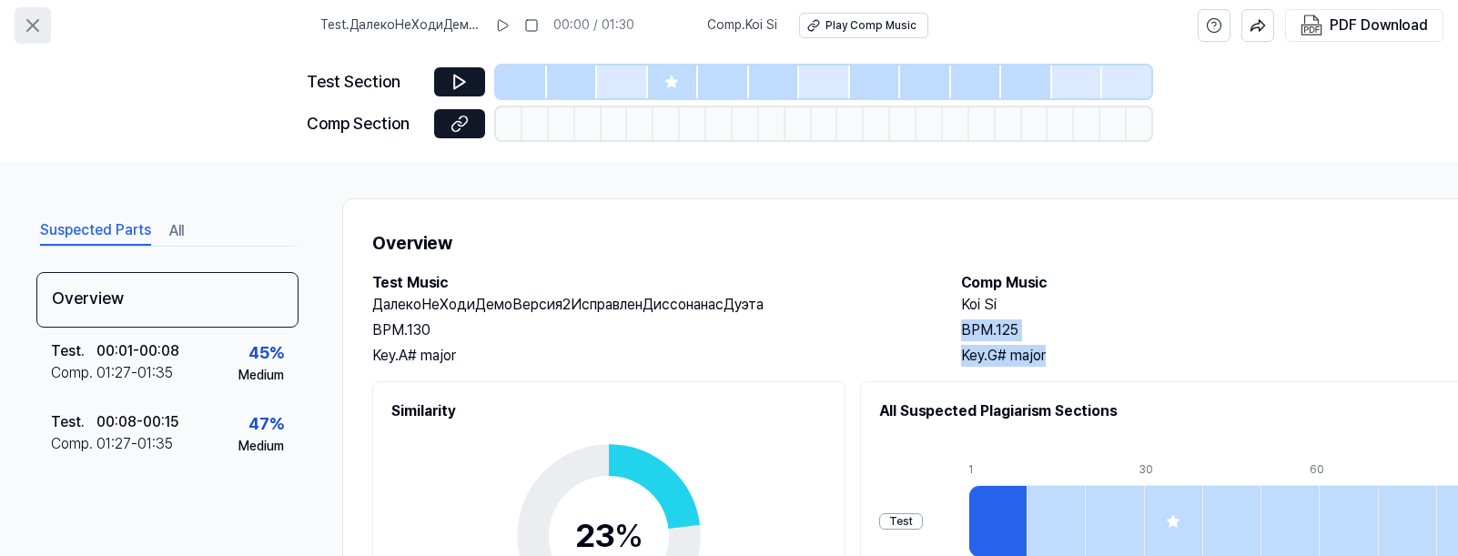
click at [37, 15] on icon at bounding box center [33, 26] width 22 height 22
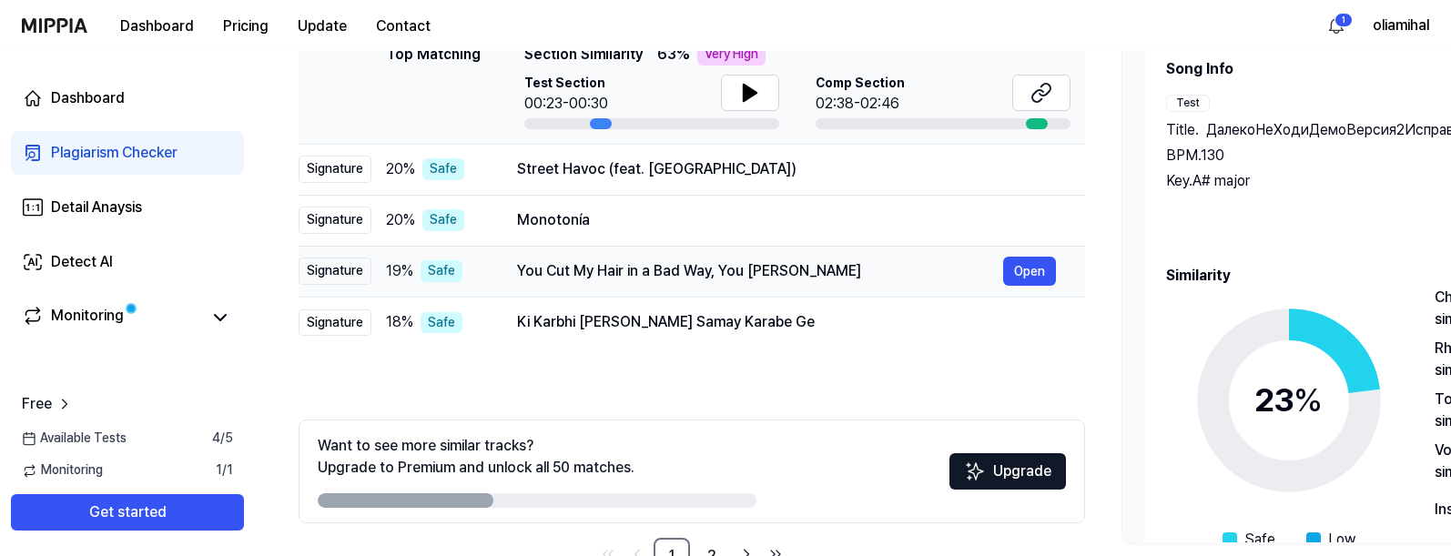
scroll to position [361, 0]
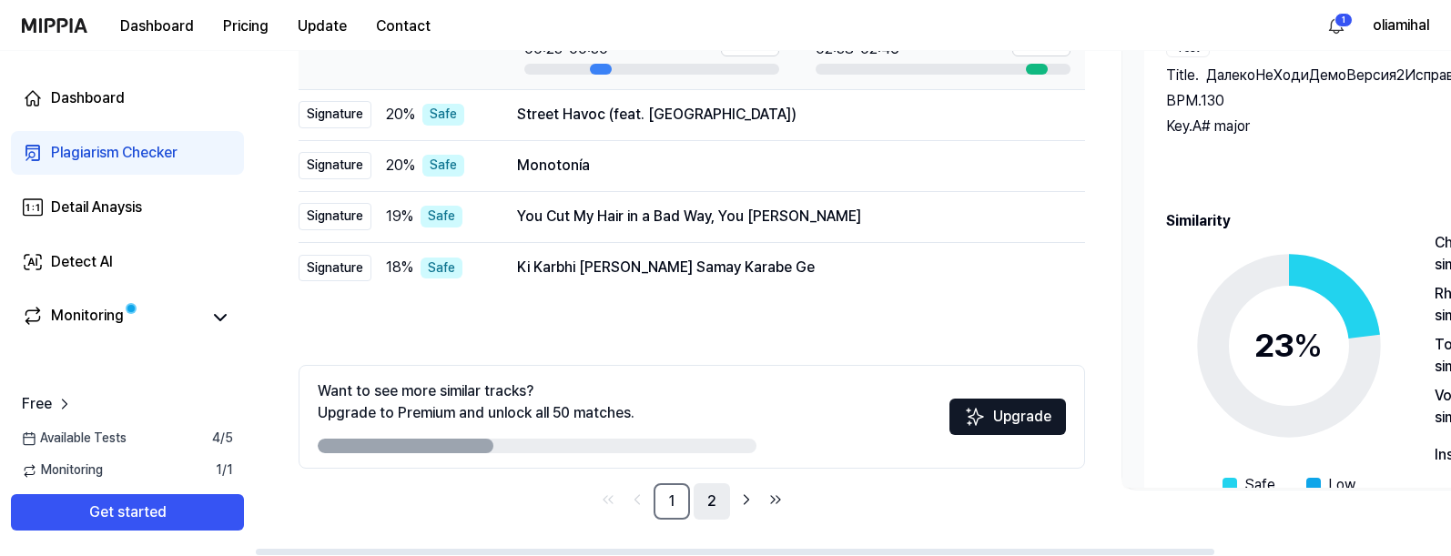
click at [712, 496] on link "2" at bounding box center [712, 501] width 36 height 36
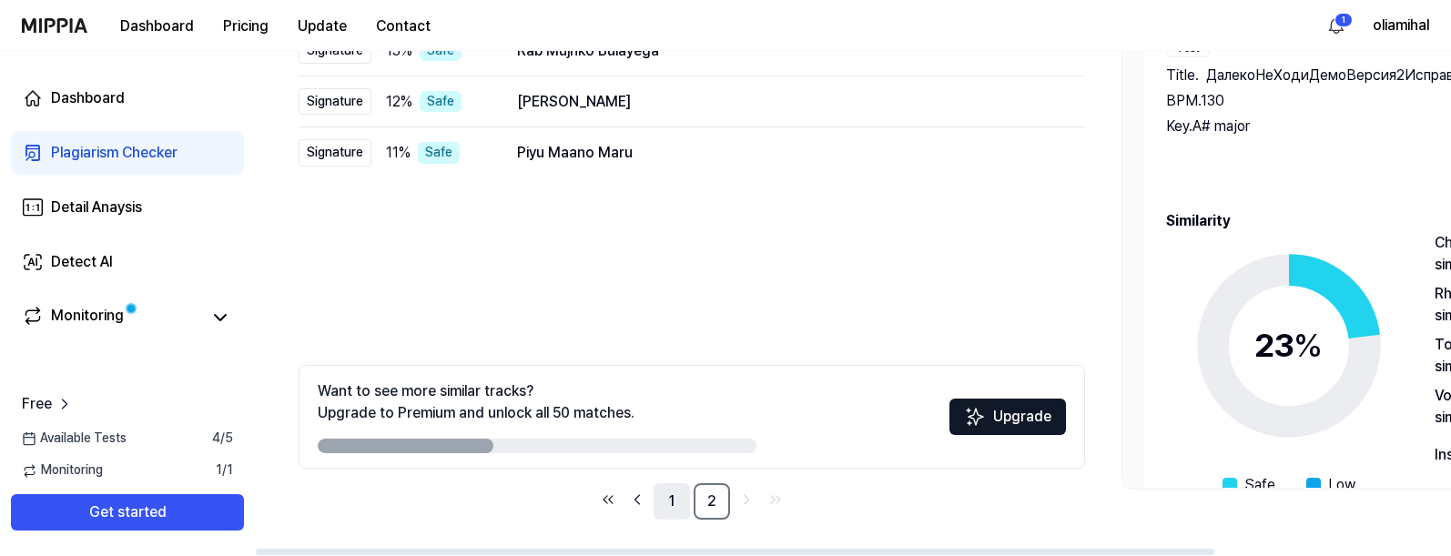
click at [666, 501] on link "1" at bounding box center [672, 501] width 36 height 36
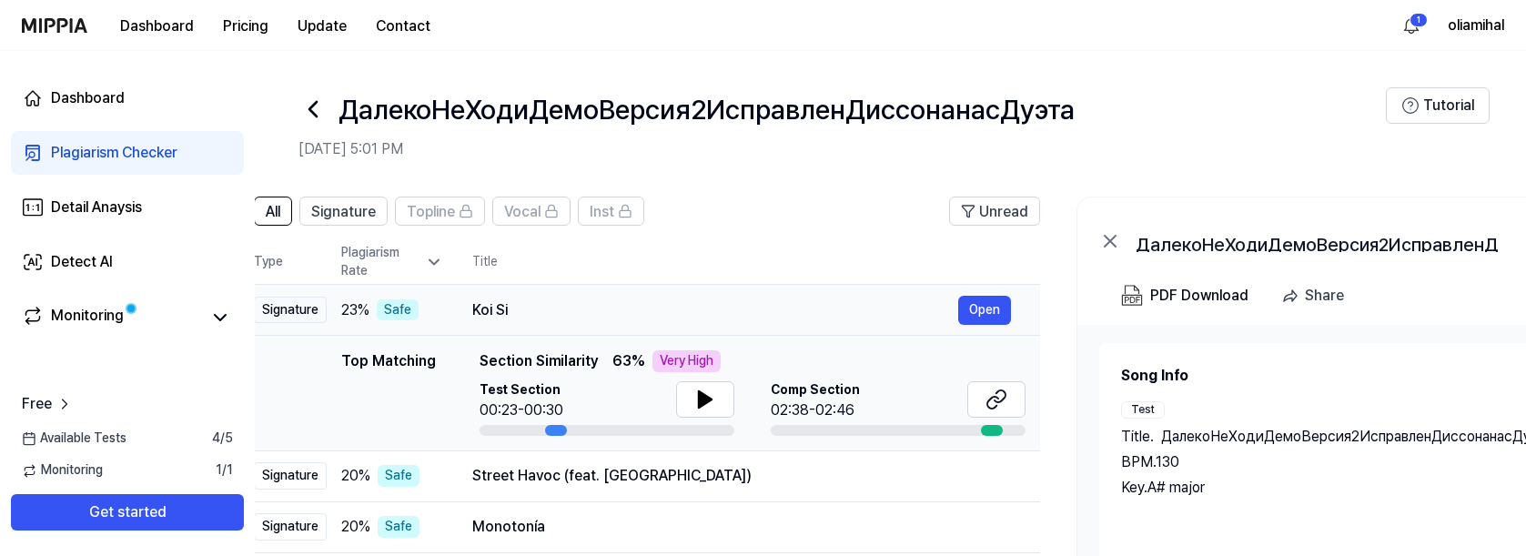
scroll to position [0, 47]
drag, startPoint x: 561, startPoint y: 309, endPoint x: 513, endPoint y: 309, distance: 47.3
click at [513, 309] on div "Koi Si" at bounding box center [713, 310] width 486 height 22
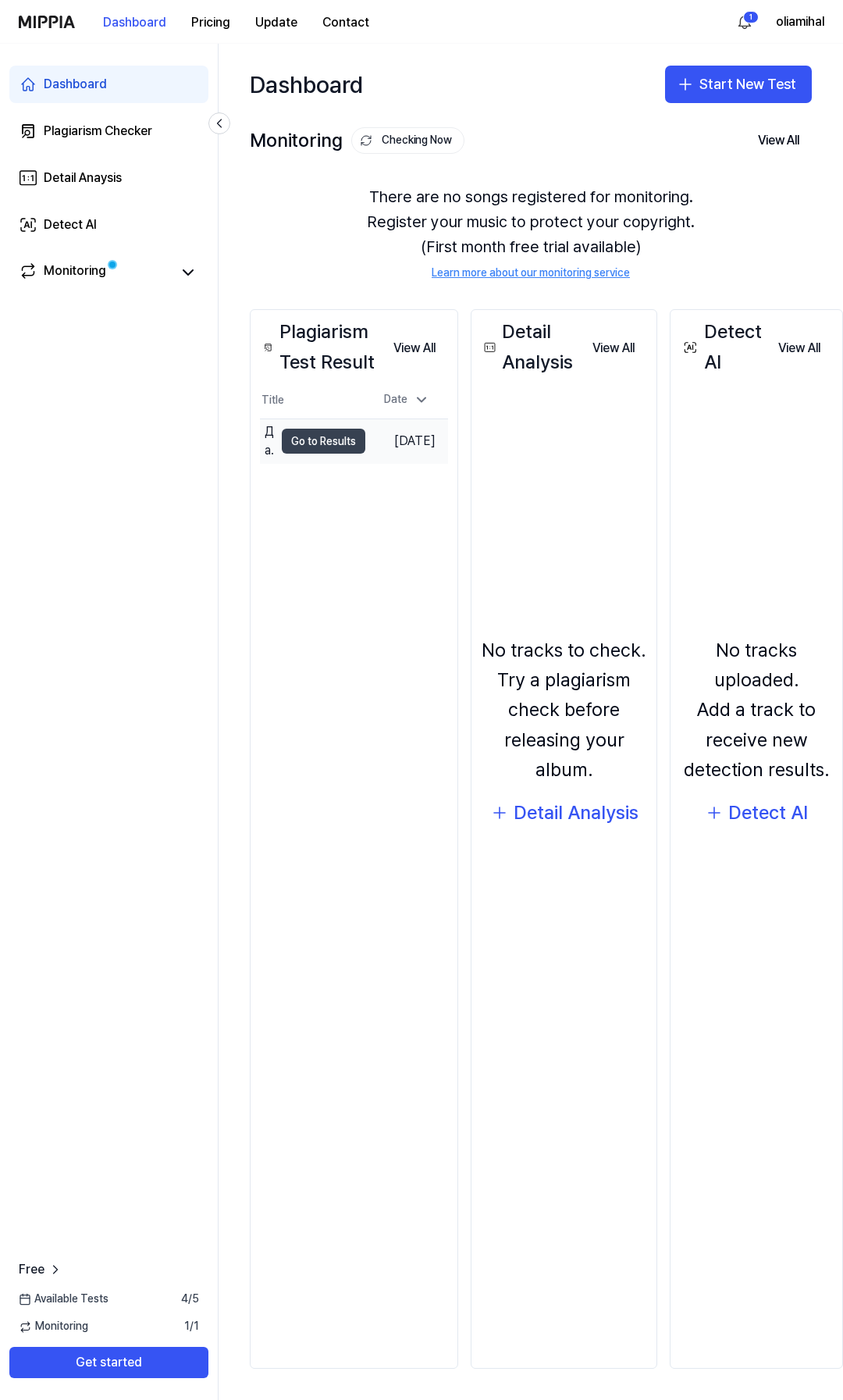
click at [285, 431] on button "Go to Results" at bounding box center [323, 441] width 83 height 25
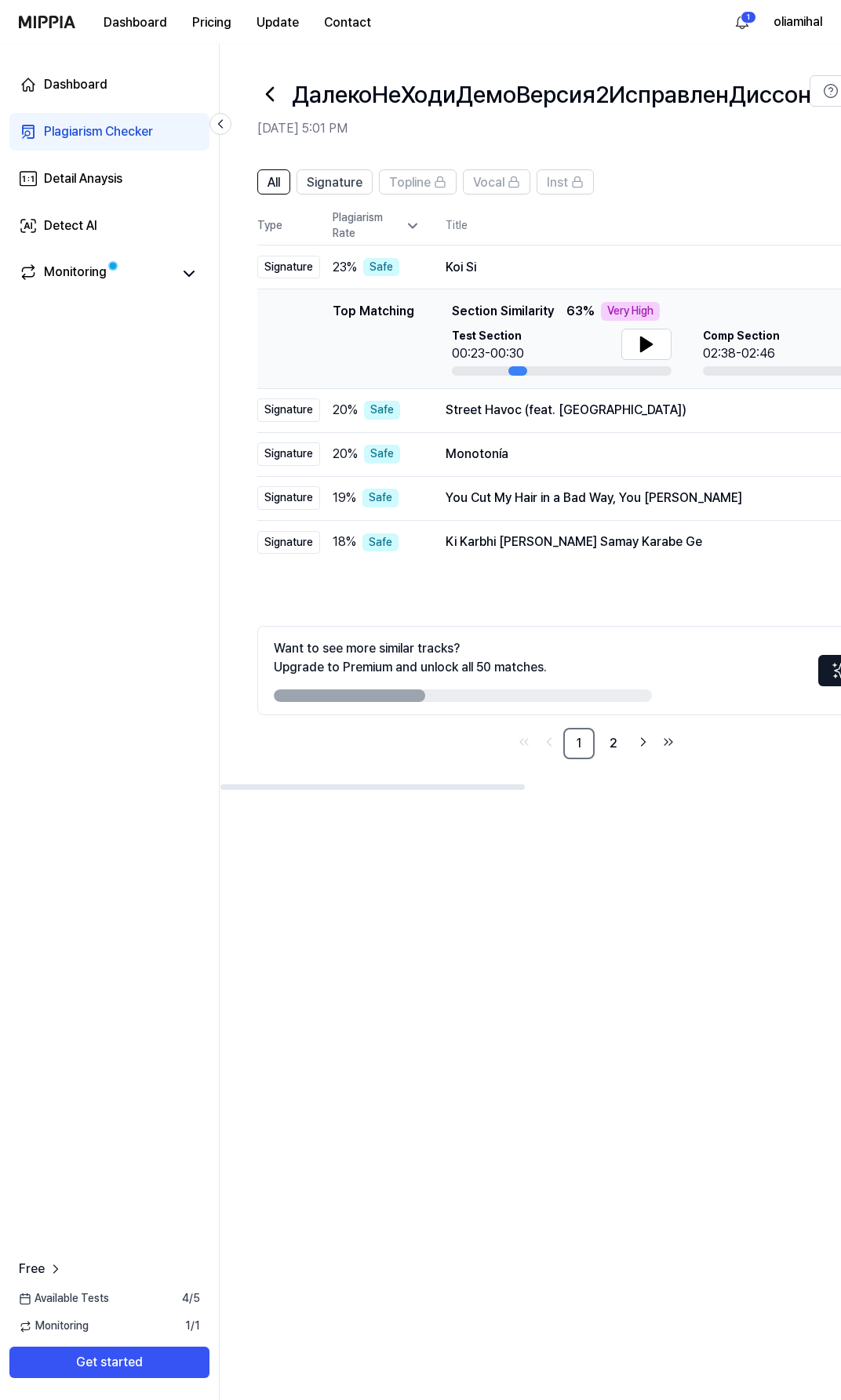
drag, startPoint x: 387, startPoint y: 706, endPoint x: 490, endPoint y: 706, distance: 103.0
click at [490, 706] on div "Want to see more similar tracks? Upgrade to Premium and unlock all 50 matches. …" at bounding box center [596, 670] width 677 height 90
click at [612, 747] on link "2" at bounding box center [614, 744] width 31 height 31
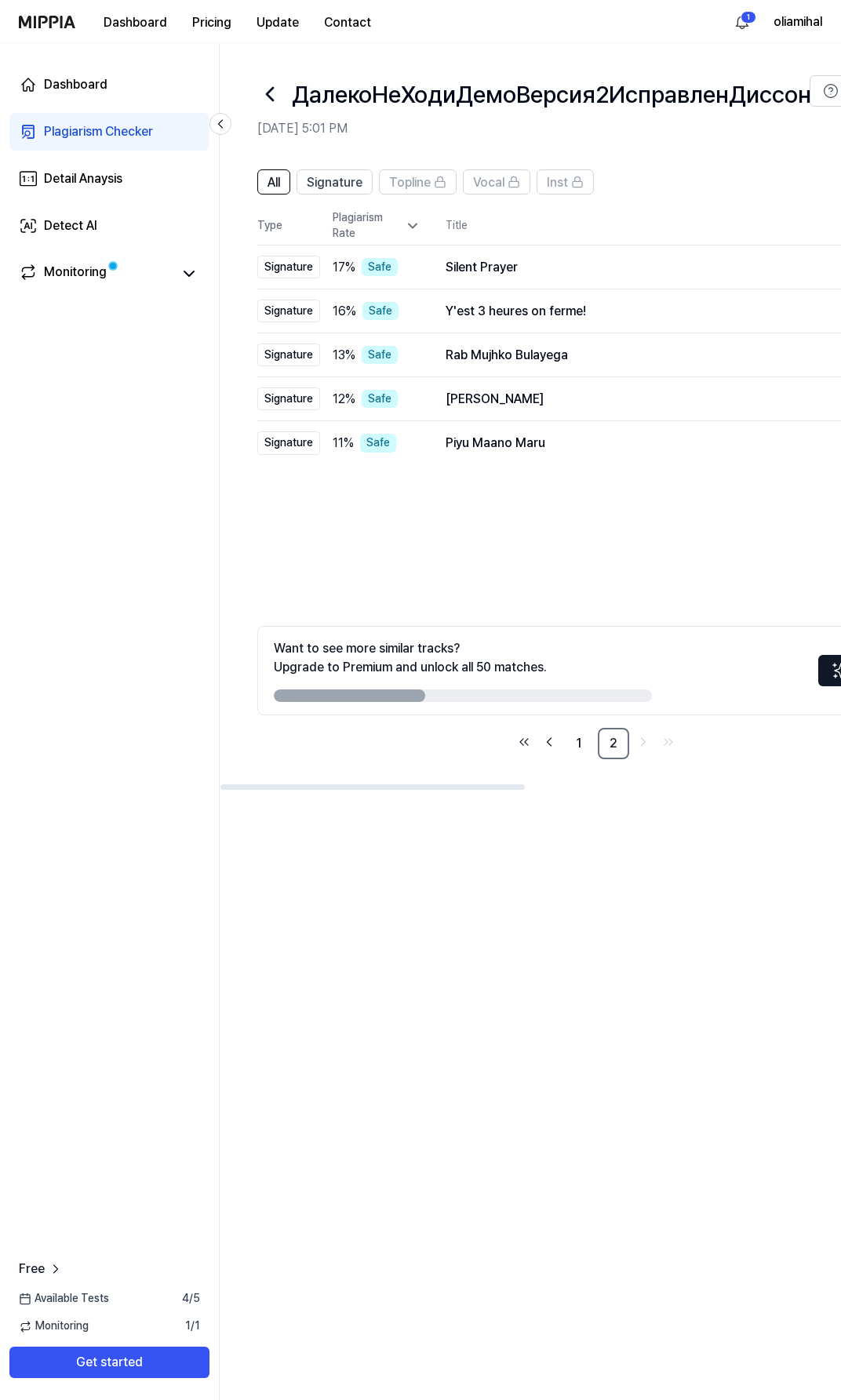
drag, startPoint x: 376, startPoint y: 699, endPoint x: 564, endPoint y: 710, distance: 188.3
click at [564, 710] on div "Want to see more similar tracks? Upgrade to Premium and unlock all 50 matches. …" at bounding box center [596, 670] width 677 height 90
click at [584, 749] on link "1" at bounding box center [579, 744] width 31 height 31
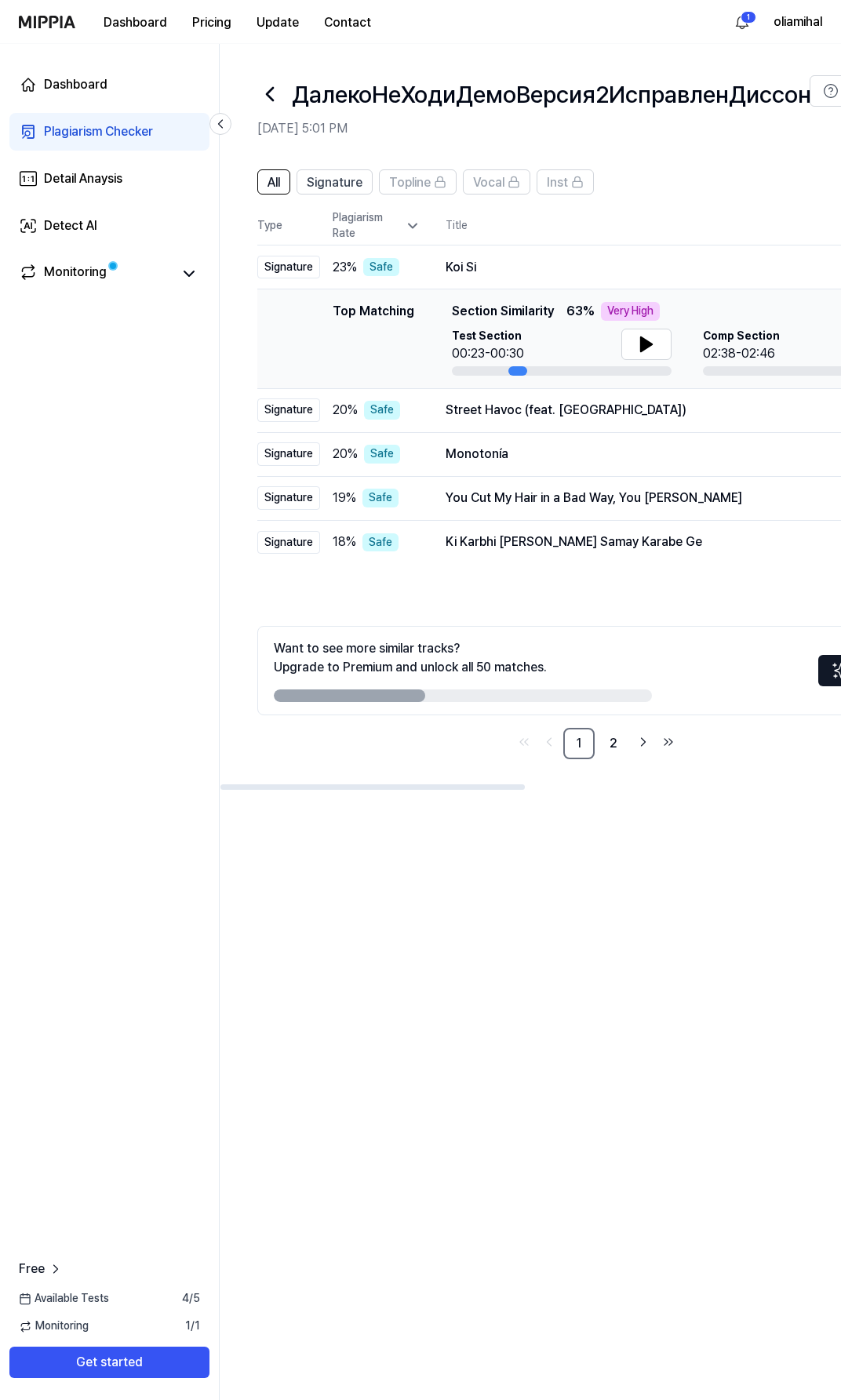
drag, startPoint x: 335, startPoint y: 693, endPoint x: 526, endPoint y: 699, distance: 191.1
click at [526, 699] on div at bounding box center [463, 695] width 378 height 13
click at [183, 283] on icon at bounding box center [189, 274] width 19 height 19
click at [132, 177] on link "Detail Anaysis" at bounding box center [109, 179] width 200 height 38
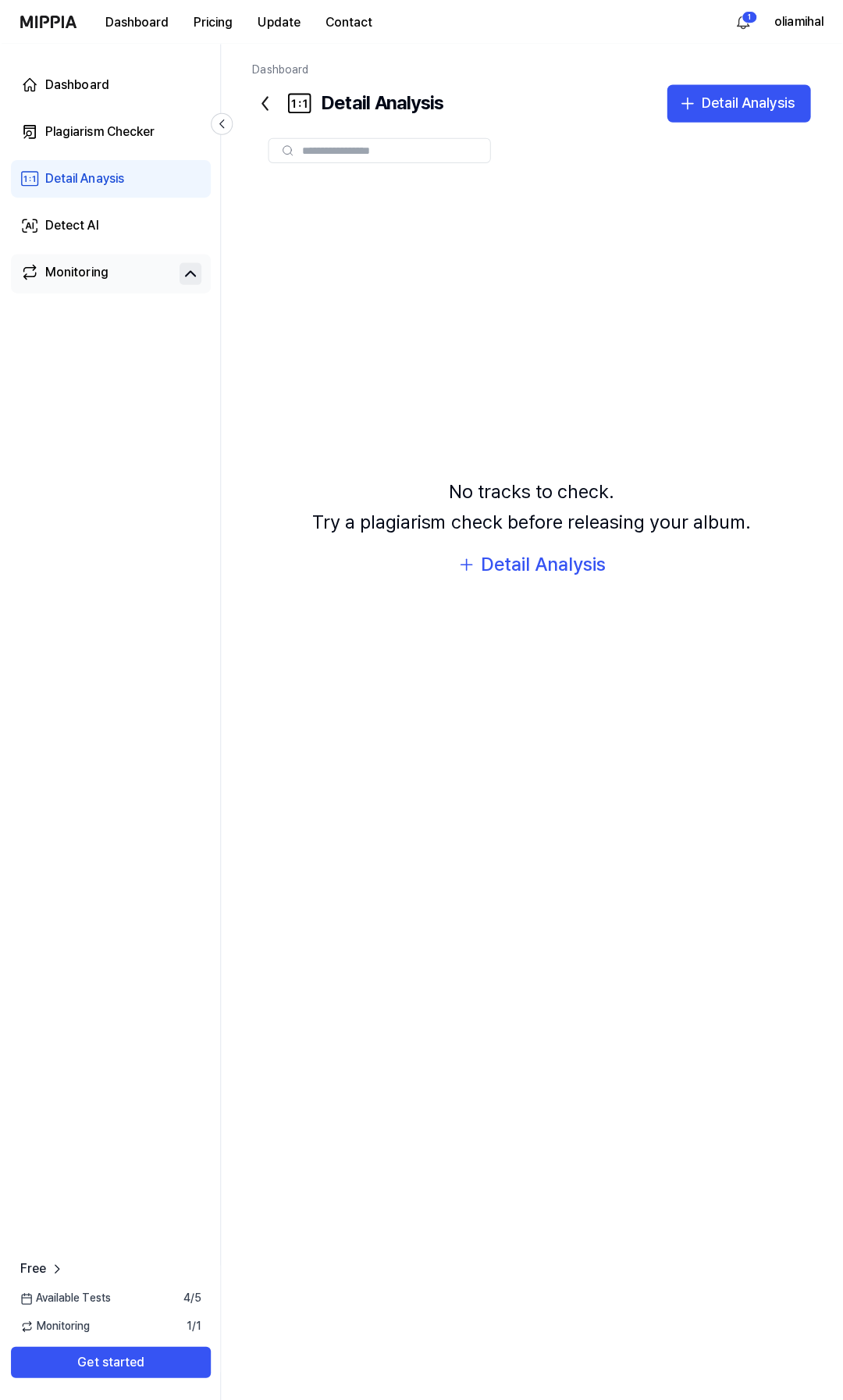
scroll to position [0, 0]
click at [526, 558] on div "Detail Analysis" at bounding box center [543, 564] width 125 height 30
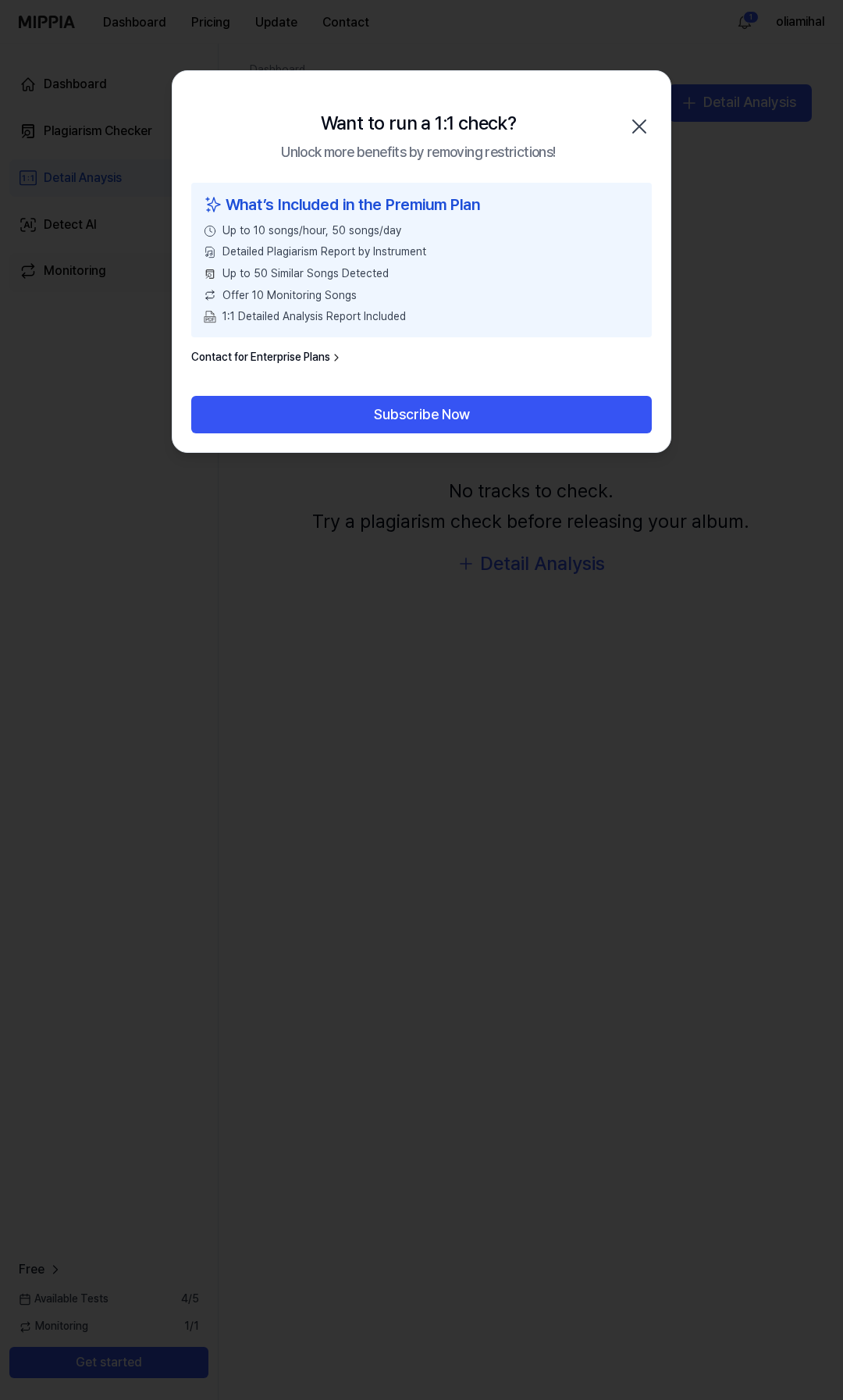
click at [634, 121] on icon "button" at bounding box center [639, 126] width 13 height 13
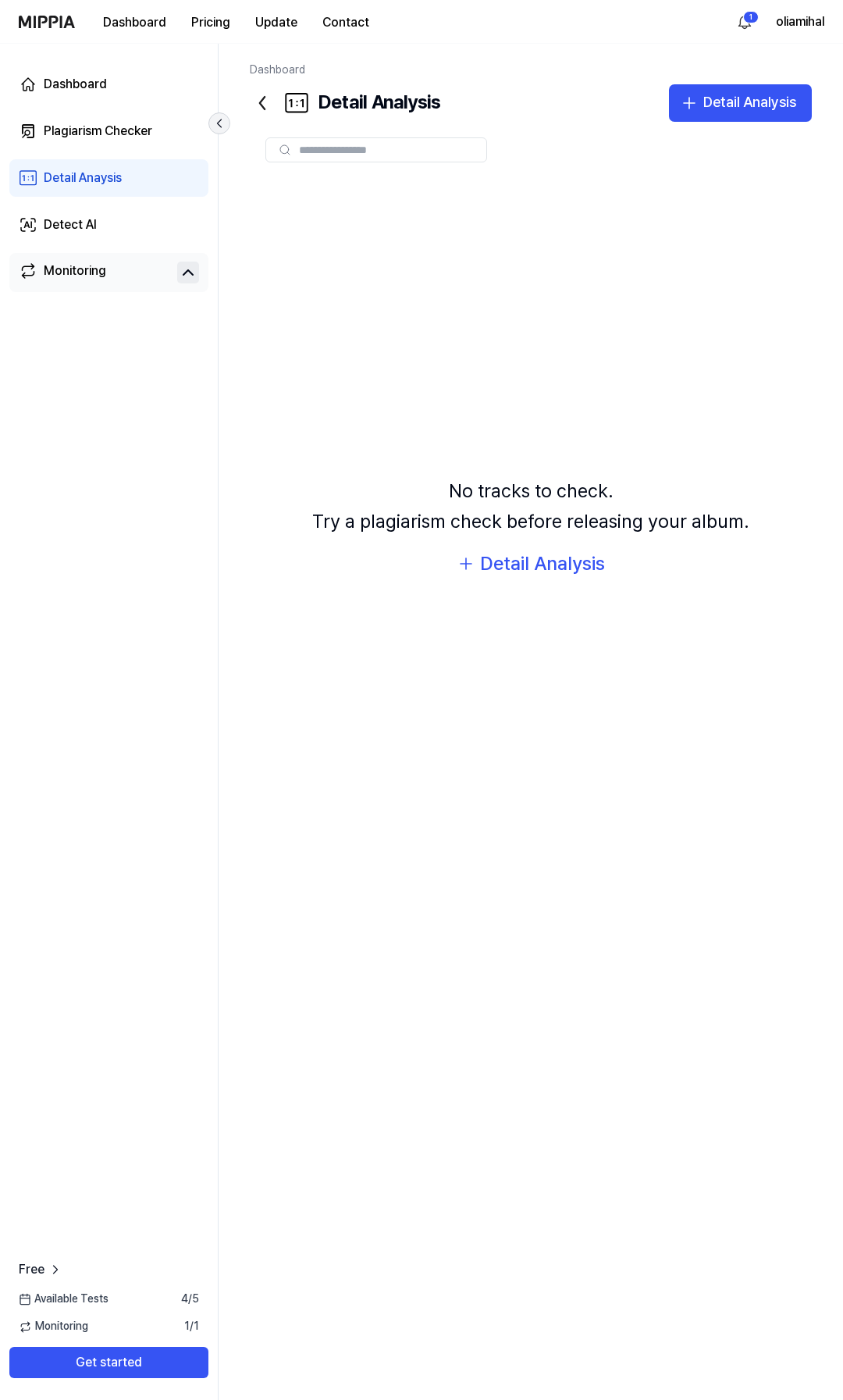
click at [220, 126] on icon at bounding box center [220, 123] width 4 height 8
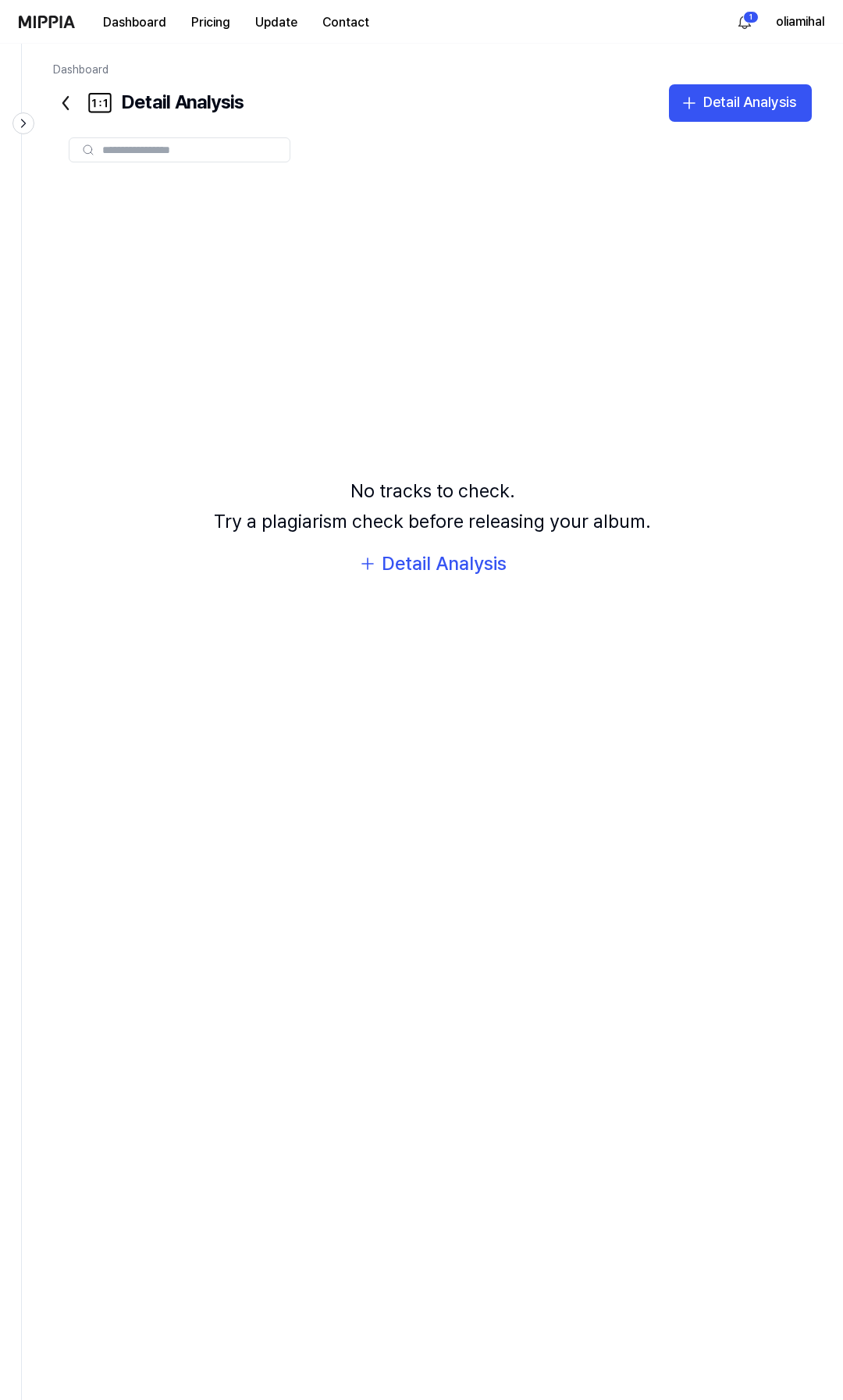
click at [72, 109] on icon at bounding box center [65, 103] width 25 height 25
